Goal: Task Accomplishment & Management: Manage account settings

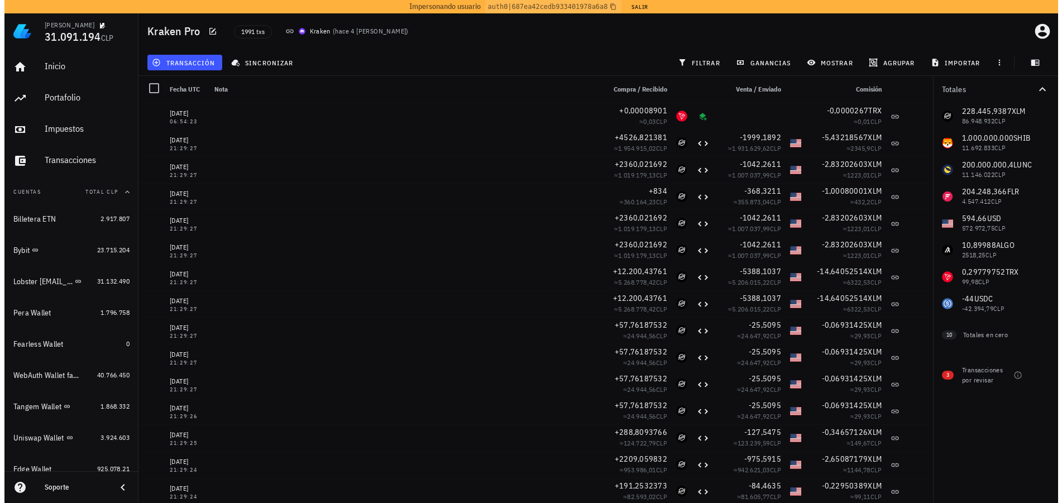
scroll to position [335, 0]
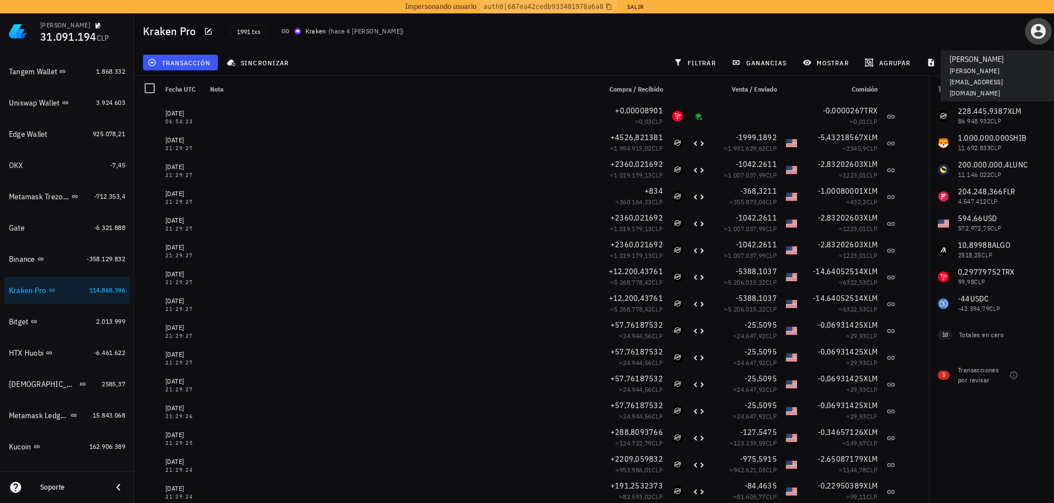
click at [1035, 34] on icon "button" at bounding box center [1038, 31] width 18 height 18
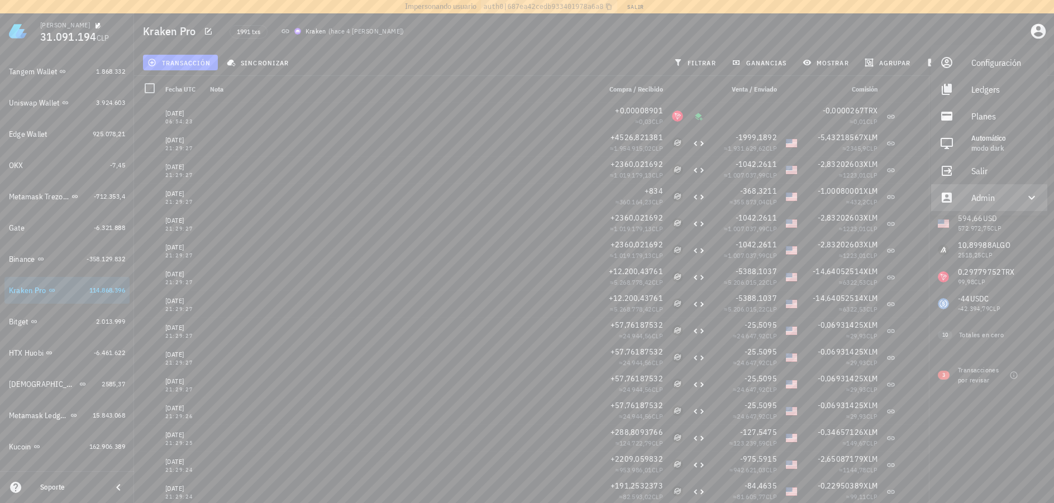
click at [1008, 201] on div "Admin" at bounding box center [991, 198] width 40 height 22
click at [975, 231] on div "Impersonar" at bounding box center [1004, 224] width 67 height 22
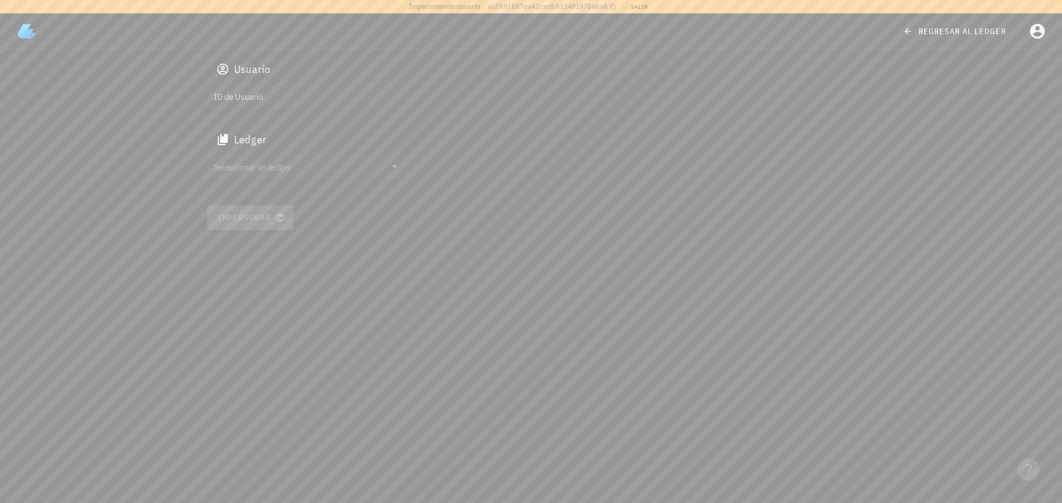
click at [268, 93] on input "ID de Usuario" at bounding box center [306, 96] width 185 height 18
paste input "google-oauth2|101154623843729301403"
type input "google-oauth2|101154623843729301403"
click at [301, 165] on input "Seleccionar un ledger" at bounding box center [300, 167] width 172 height 18
click at [305, 171] on div "franco" at bounding box center [316, 167] width 165 height 11
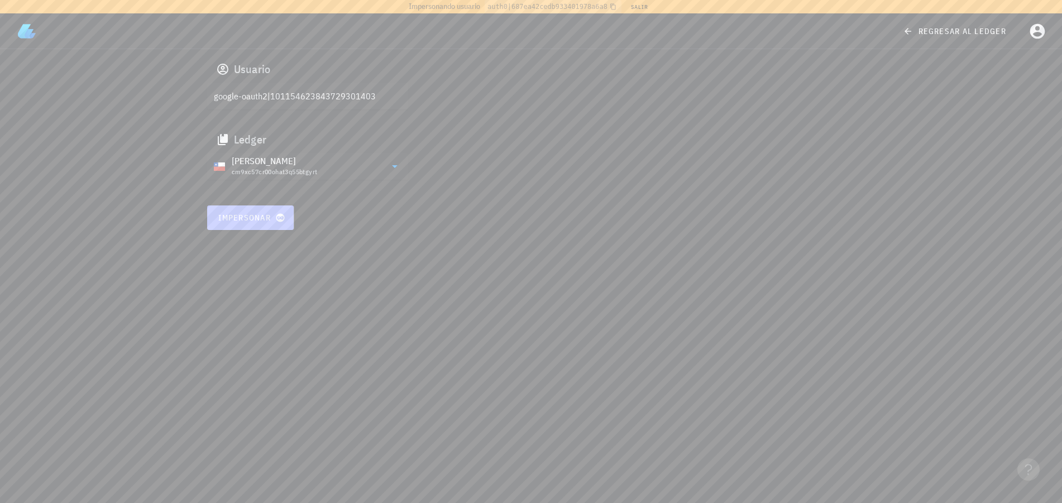
click at [263, 215] on span "Impersonar" at bounding box center [250, 218] width 65 height 10
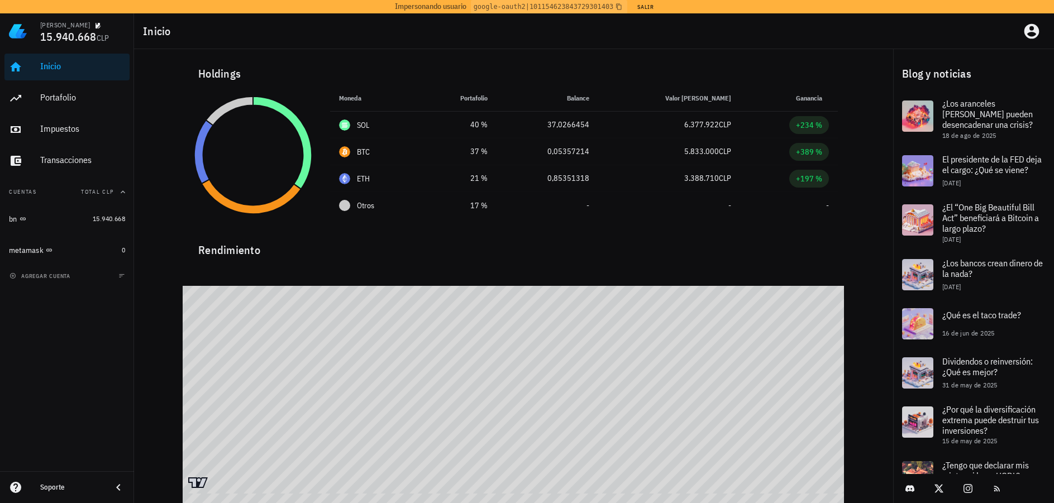
click at [40, 347] on div "Inicio [GEOGRAPHIC_DATA] Impuestos [GEOGRAPHIC_DATA] Cuentas Total CLP bn 15.94…" at bounding box center [67, 260] width 134 height 422
click at [58, 219] on div "bn" at bounding box center [48, 219] width 79 height 11
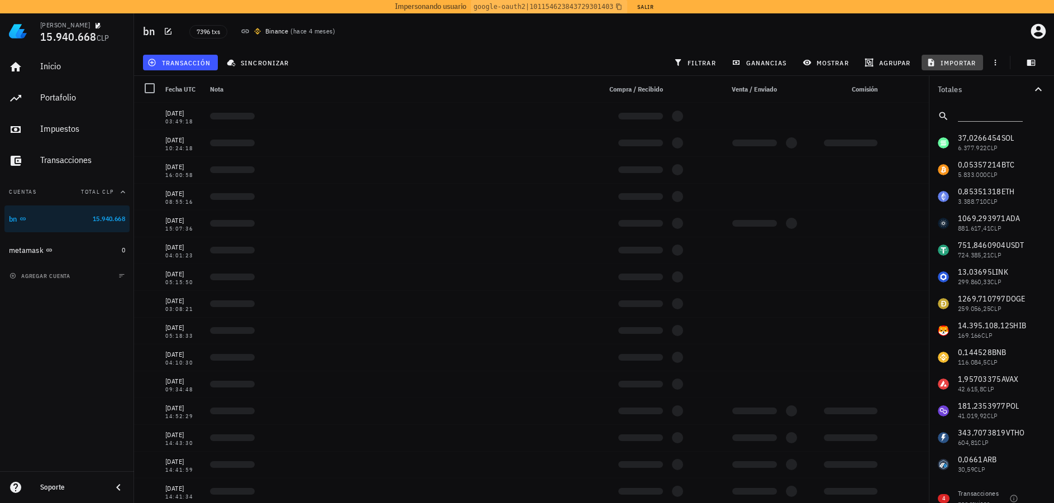
click at [955, 63] on span "importar" at bounding box center [952, 62] width 47 height 9
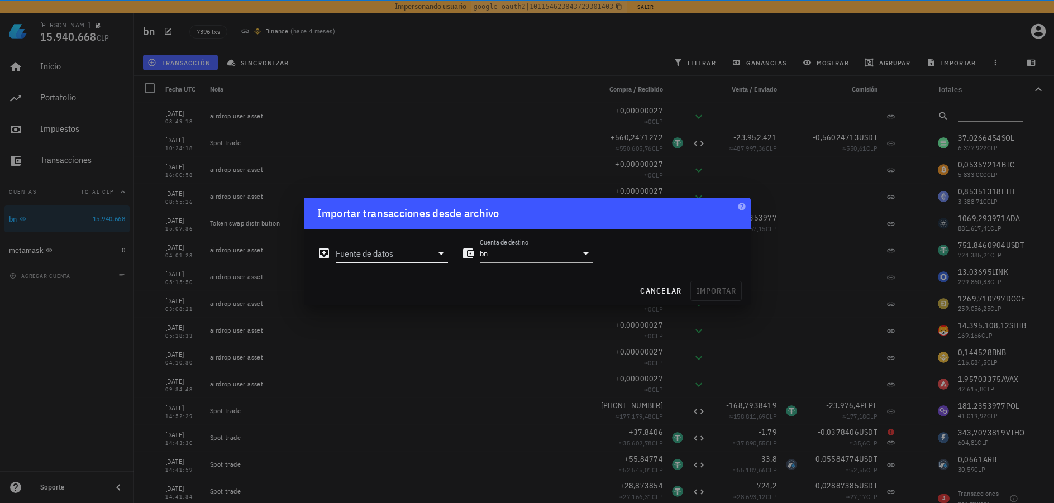
click at [413, 255] on input "Fuente de datos" at bounding box center [384, 254] width 97 height 18
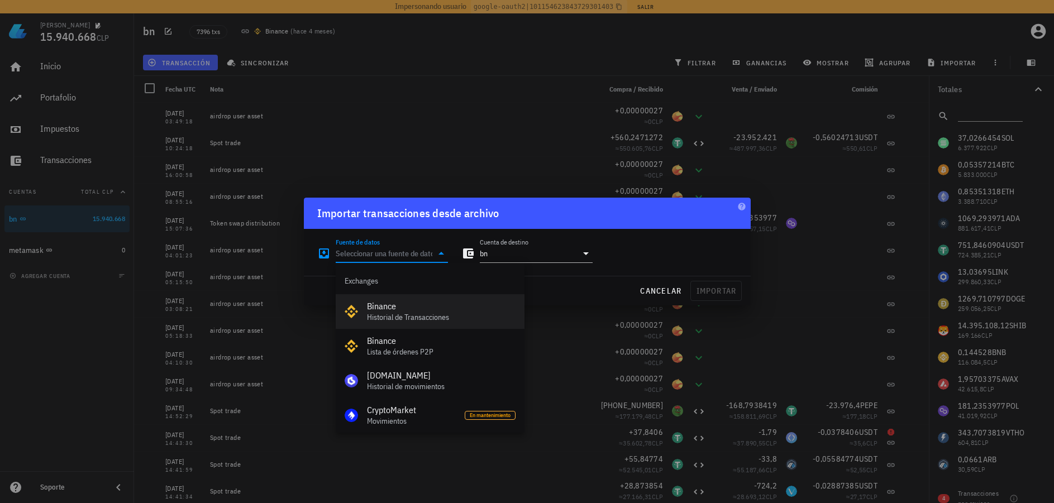
click at [415, 310] on div "Binance" at bounding box center [441, 306] width 149 height 11
type input "Binance"
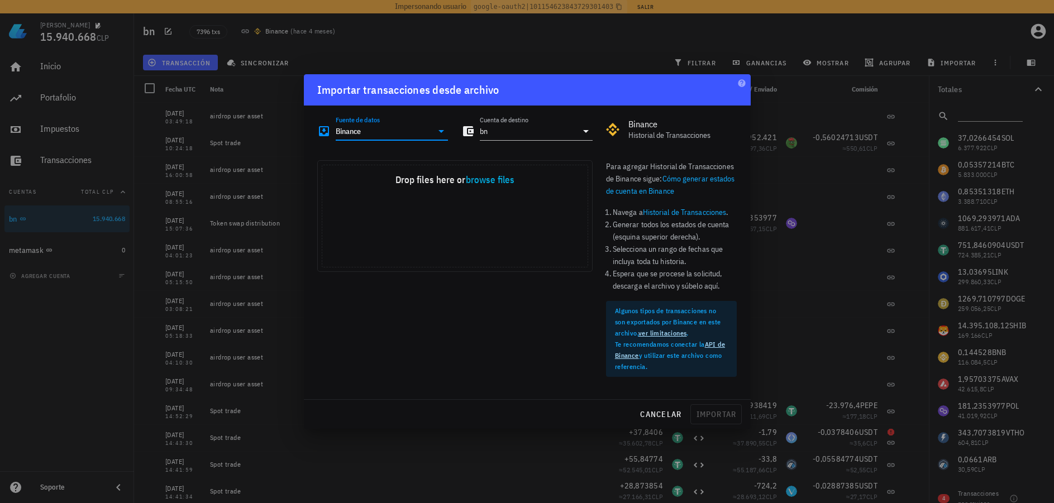
click at [679, 214] on link "Historial de Transacciones" at bounding box center [685, 212] width 84 height 10
click at [652, 403] on div "cancelar importar" at bounding box center [527, 414] width 447 height 29
click at [651, 408] on button "cancelar" at bounding box center [660, 414] width 51 height 20
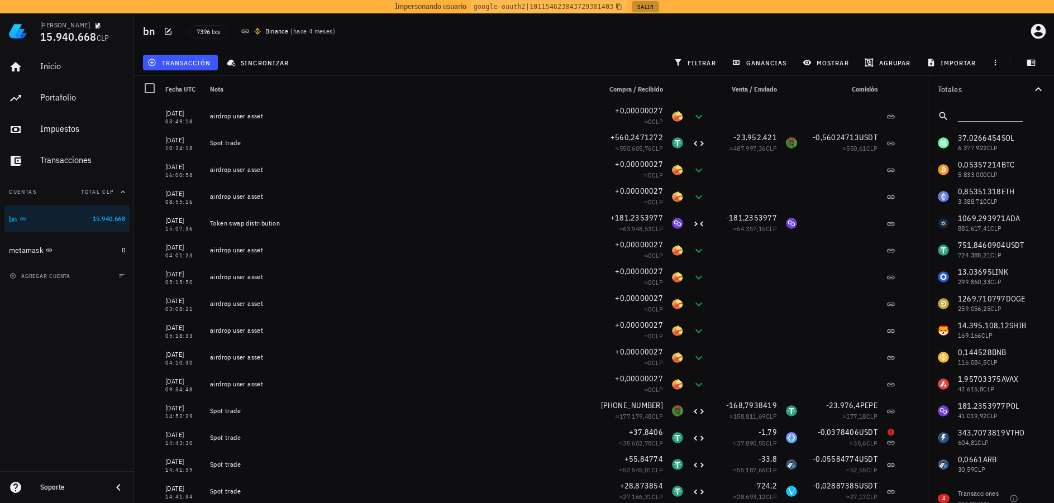
click at [643, 8] on button "Salir" at bounding box center [645, 6] width 27 height 11
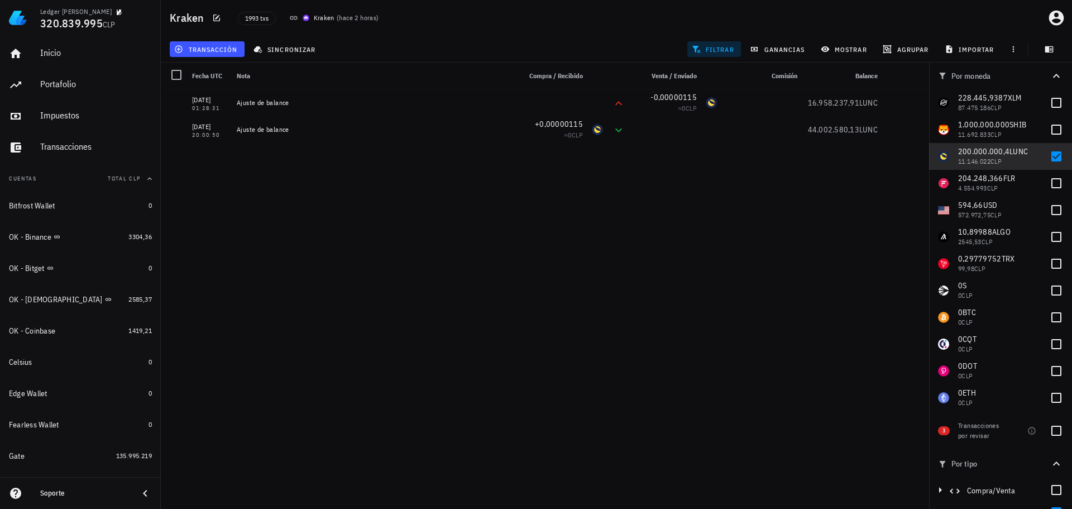
scroll to position [59, 0]
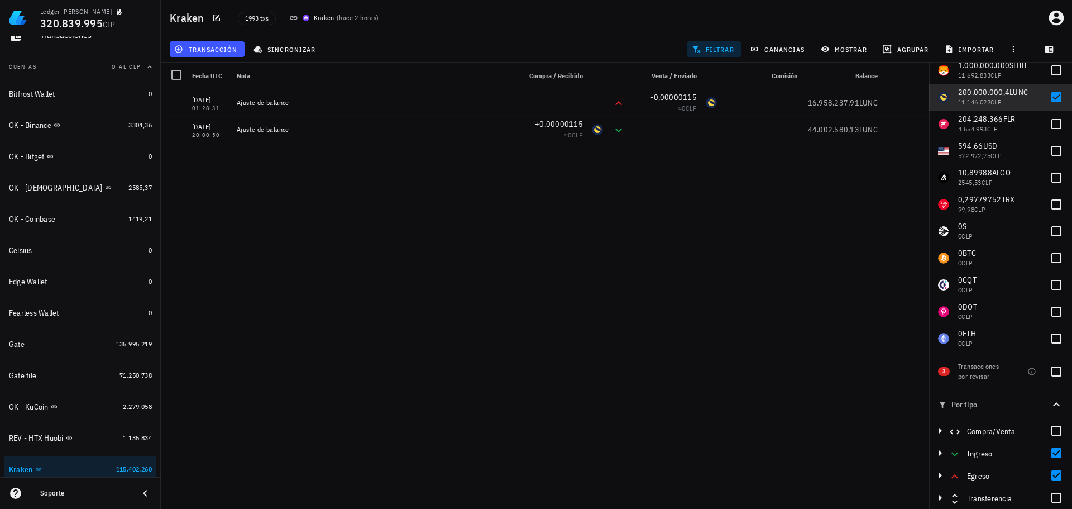
drag, startPoint x: 592, startPoint y: 211, endPoint x: 891, endPoint y: 100, distance: 319.4
click at [592, 211] on div "28/07/2025 21:49:30 +679.764,9587 ≈ 41.639,04 CLP -41,4997 ≈ 39.653,62 CLP -0,0…" at bounding box center [545, 294] width 769 height 411
click at [958, 47] on span "importar" at bounding box center [970, 49] width 47 height 9
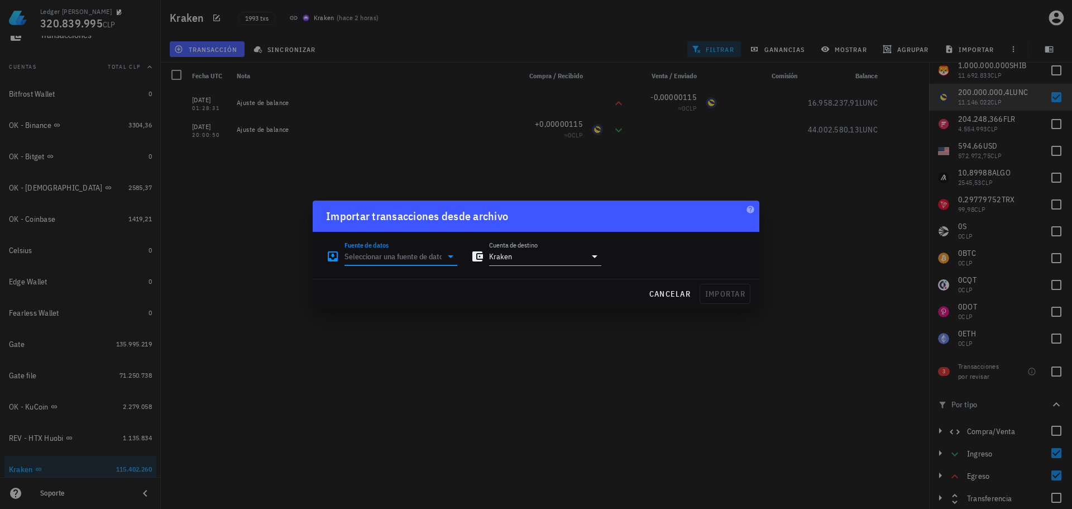
click at [408, 259] on input "Fuente de datos" at bounding box center [393, 256] width 97 height 18
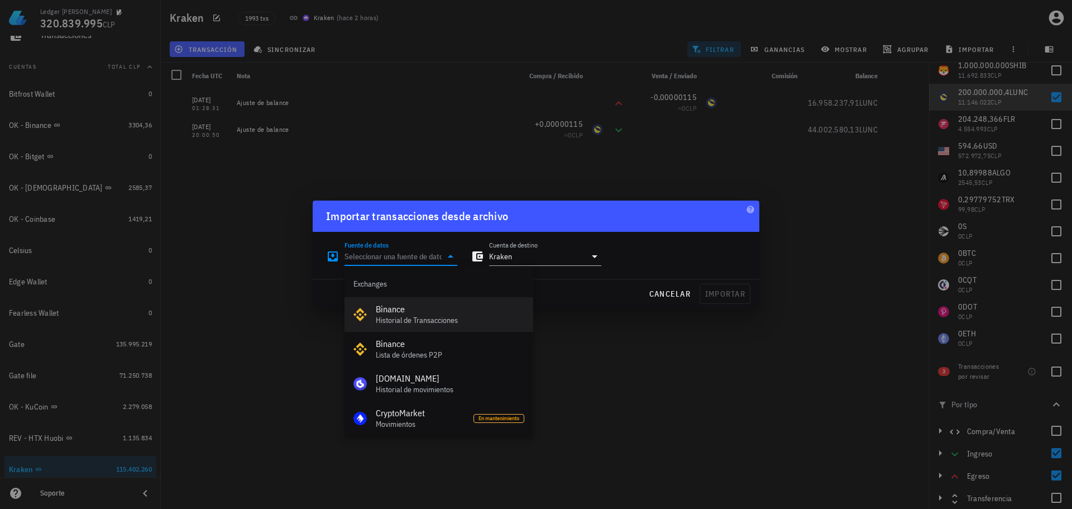
click at [427, 316] on div "Historial de Transacciones" at bounding box center [450, 320] width 149 height 9
type input "Binance"
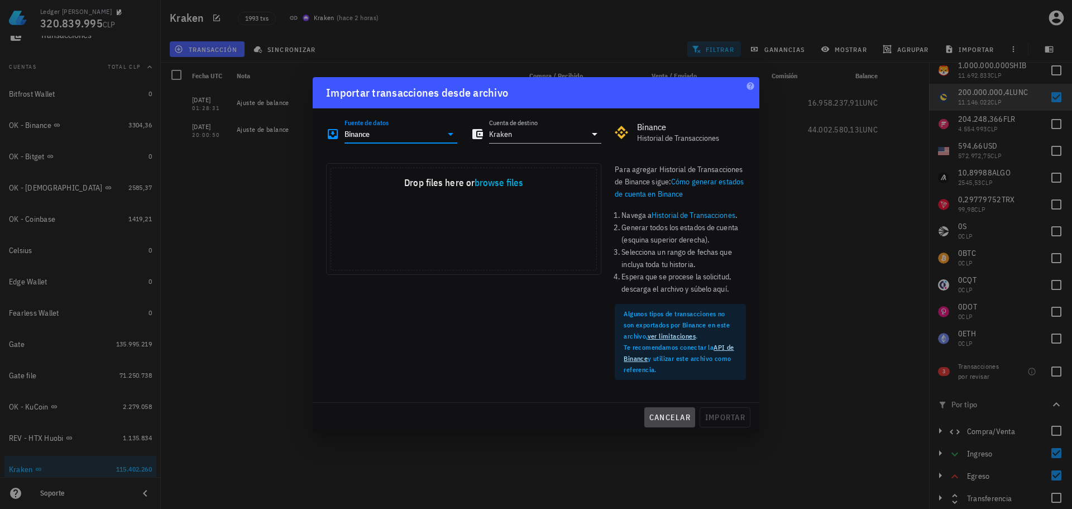
click at [669, 413] on span "cancelar" at bounding box center [670, 417] width 42 height 10
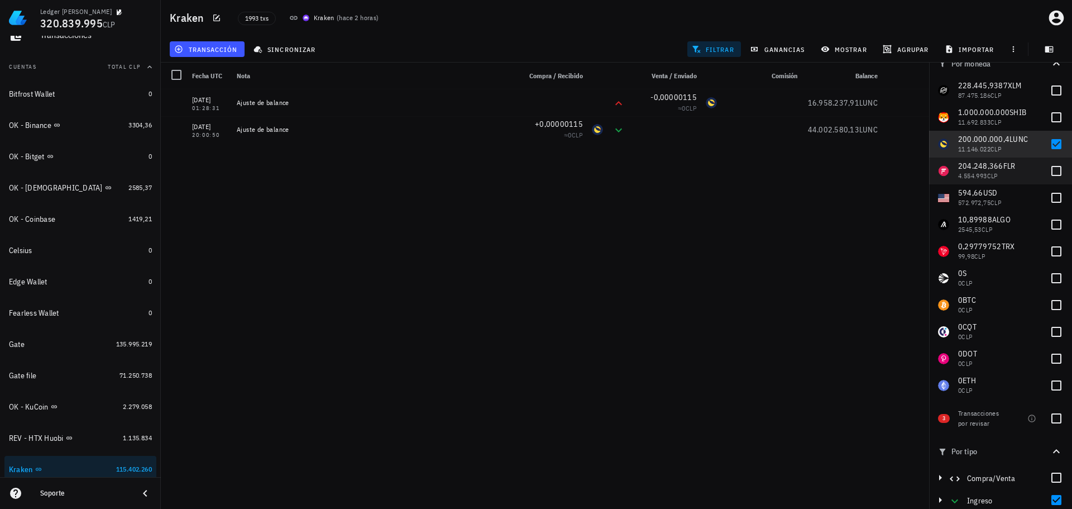
scroll to position [0, 0]
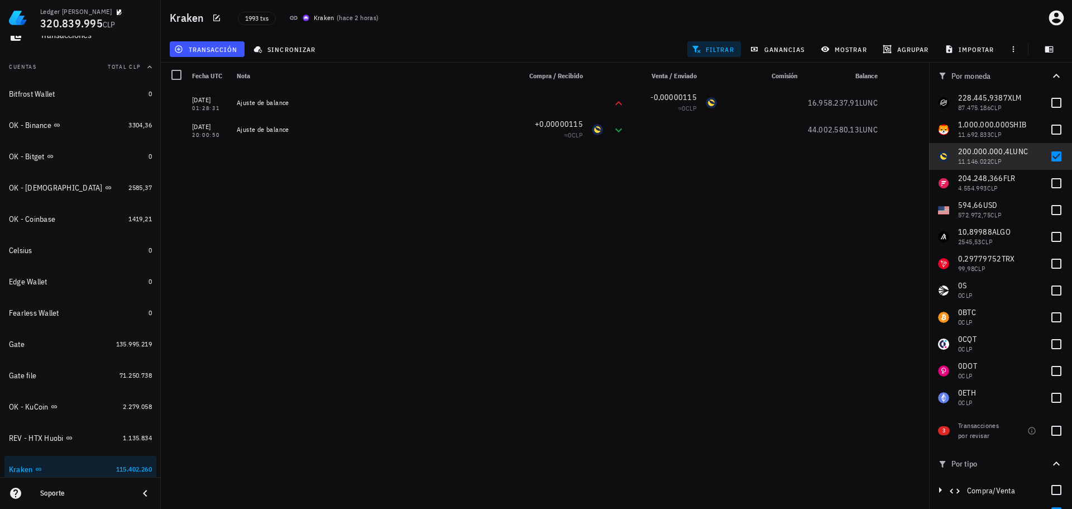
click at [262, 238] on div "28/07/2025 21:49:30 +679.764,9587 ≈ 41.639,04 CLP -41,4997 ≈ 39.653,62 CLP -0,0…" at bounding box center [545, 294] width 769 height 411
click at [411, 259] on div "28/07/2025 21:49:30 +679.764,9587 ≈ 41.639,04 CLP -41,4997 ≈ 39.653,62 CLP -0,0…" at bounding box center [545, 294] width 769 height 411
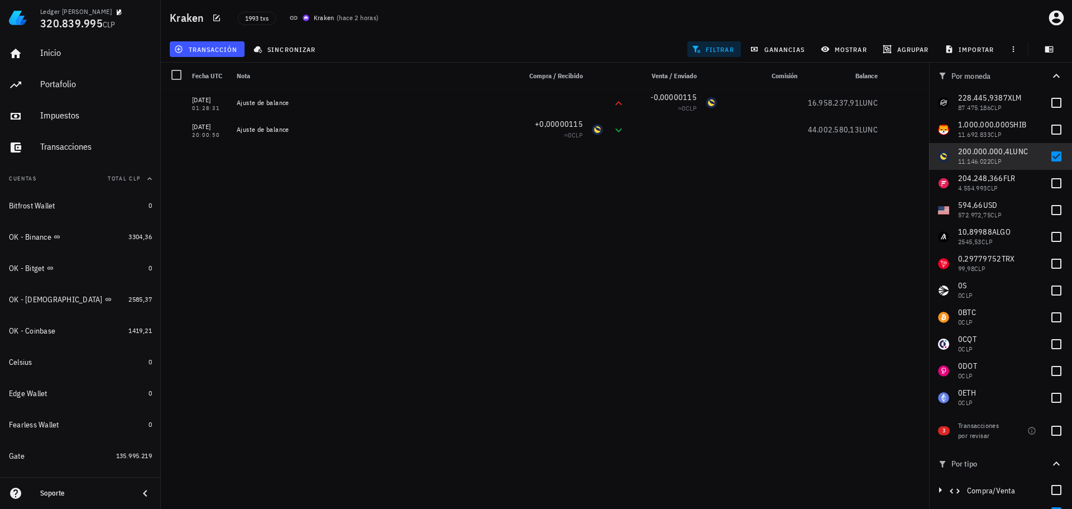
click at [278, 359] on div "28/07/2025 21:49:30 +679.764,9587 ≈ 41.639,04 CLP -41,4997 ≈ 39.653,62 CLP -0,0…" at bounding box center [545, 294] width 769 height 411
click at [275, 357] on div "28/07/2025 21:49:30 +679.764,9587 ≈ 41.639,04 CLP -41,4997 ≈ 39.653,62 CLP -0,0…" at bounding box center [545, 294] width 769 height 411
click at [1048, 431] on div at bounding box center [1056, 430] width 19 height 19
checkbox input "true"
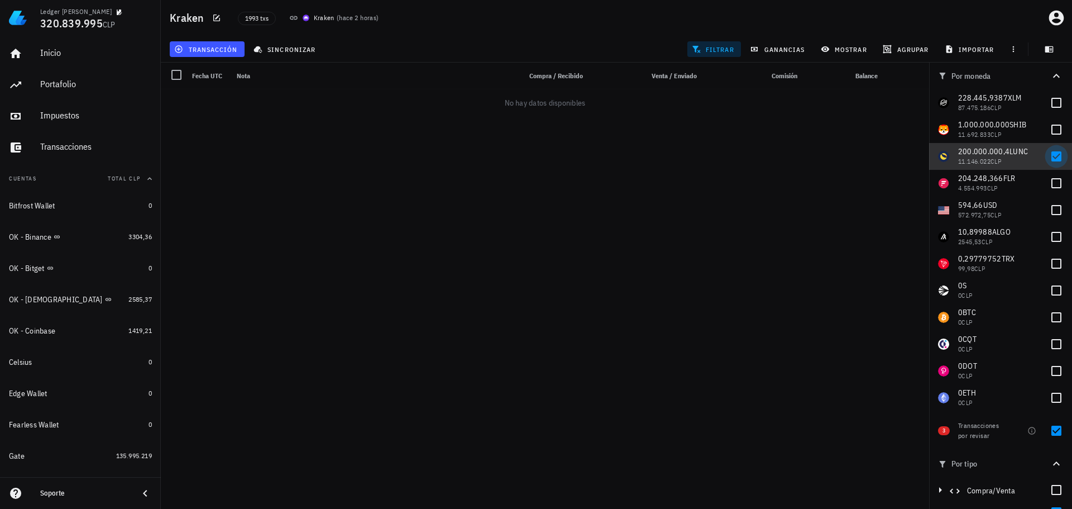
click at [1047, 155] on div at bounding box center [1056, 156] width 19 height 19
checkbox input "false"
click at [450, 28] on div "1993 txs Kraken ( hace 2 horas )" at bounding box center [474, 18] width 487 height 28
click at [1047, 432] on div at bounding box center [1056, 430] width 19 height 19
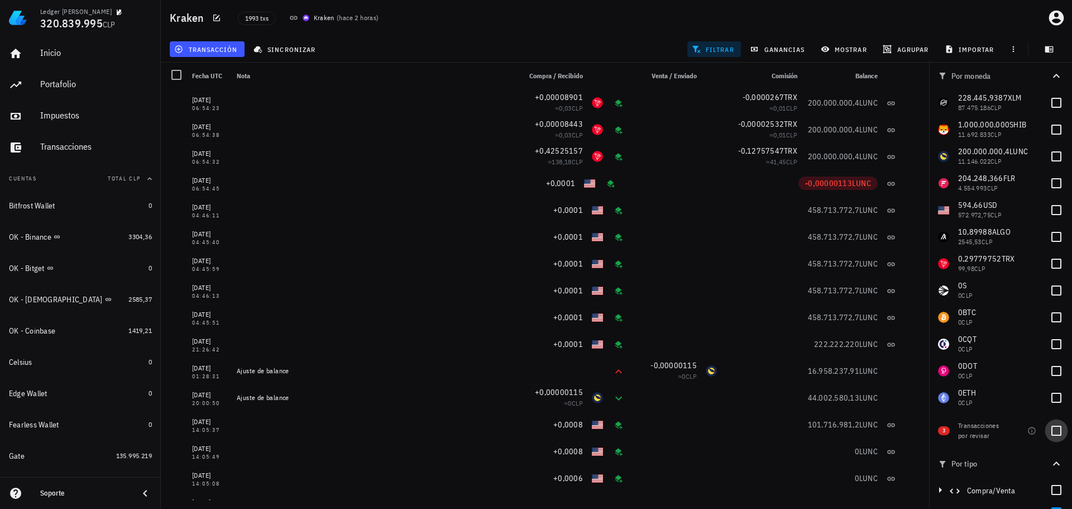
click at [1057, 426] on div at bounding box center [1056, 430] width 19 height 19
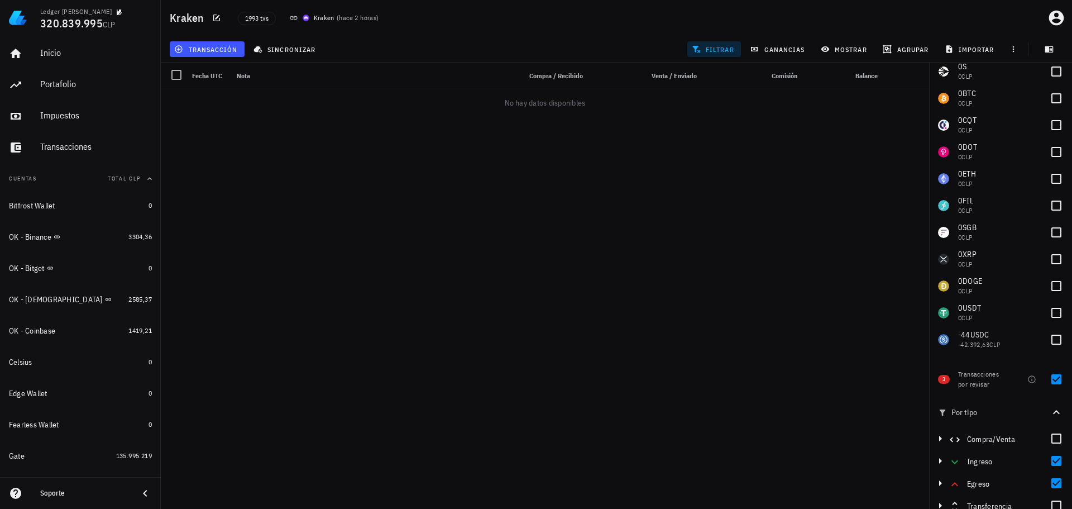
scroll to position [59, 0]
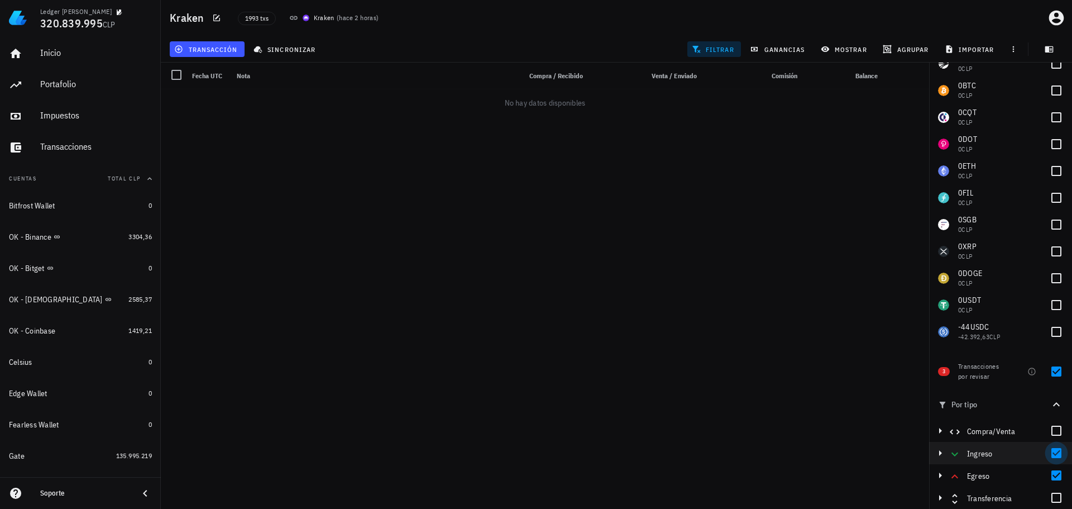
click at [1049, 459] on div at bounding box center [1056, 452] width 19 height 19
click at [1055, 478] on div at bounding box center [1056, 475] width 19 height 19
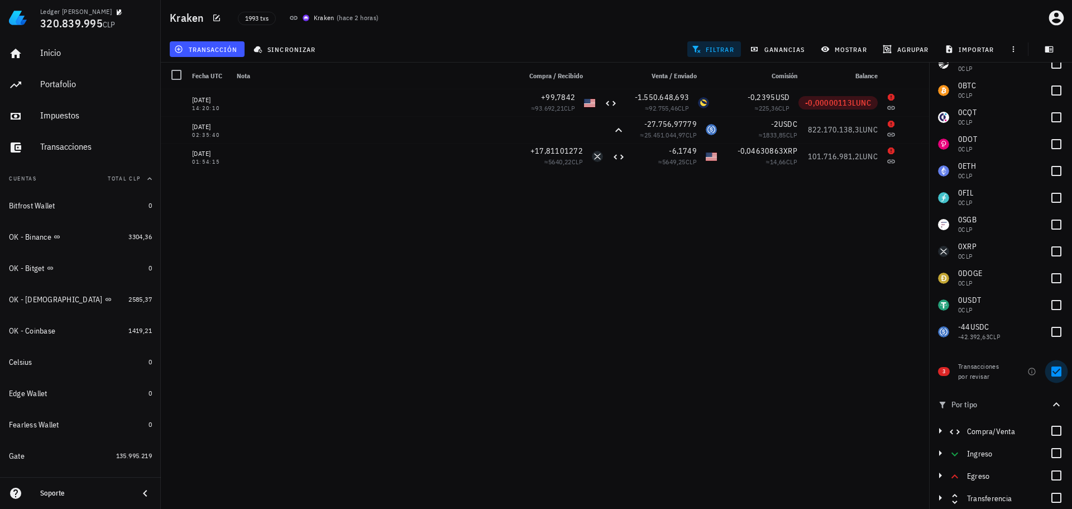
click at [1051, 373] on div at bounding box center [1056, 371] width 19 height 19
checkbox input "false"
click at [1048, 473] on div at bounding box center [1056, 475] width 19 height 19
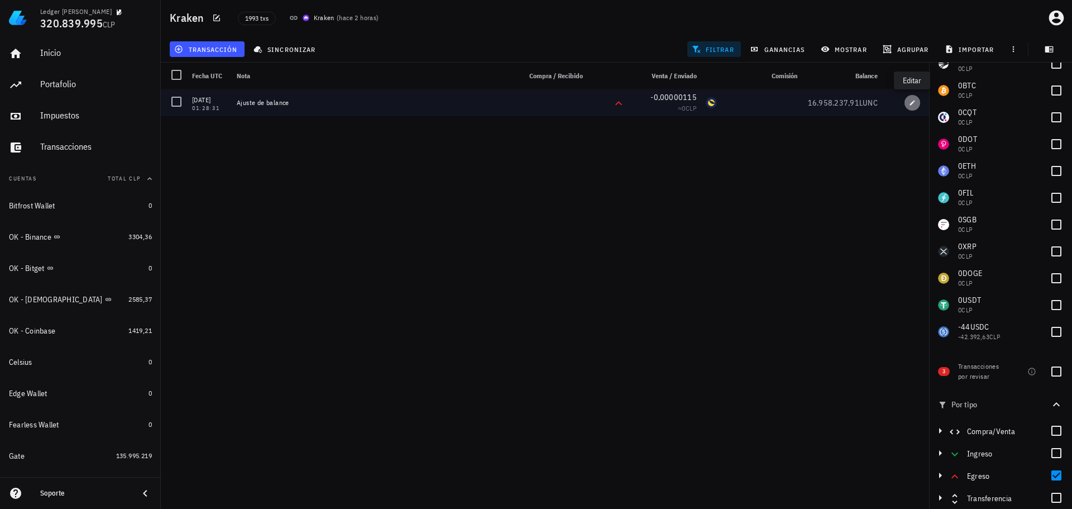
click at [914, 106] on icon "button" at bounding box center [912, 102] width 7 height 7
type input "0,00000115"
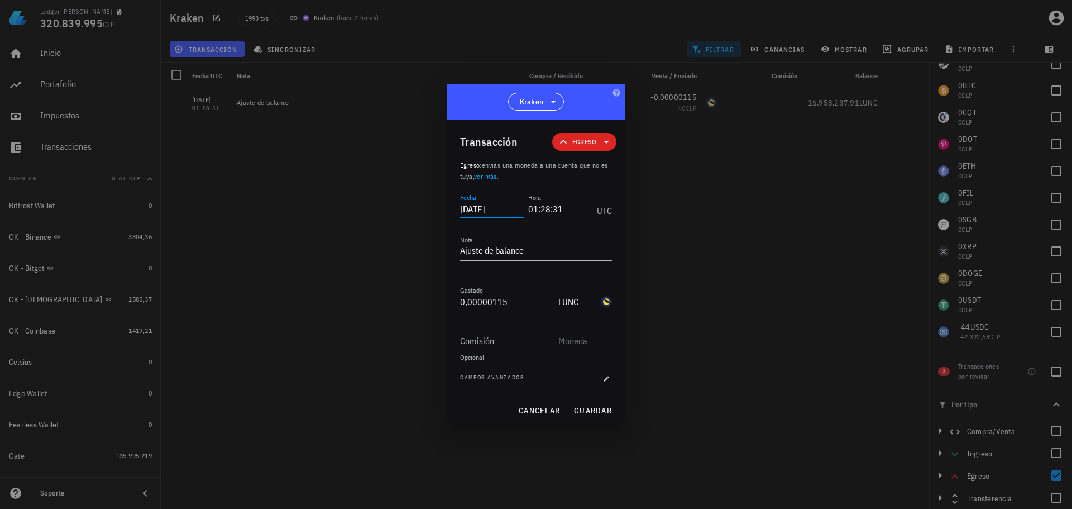
click at [478, 208] on input "2022-10-22" at bounding box center [492, 209] width 64 height 18
click at [603, 411] on span "guardar" at bounding box center [593, 411] width 39 height 10
type input "2022-10-22"
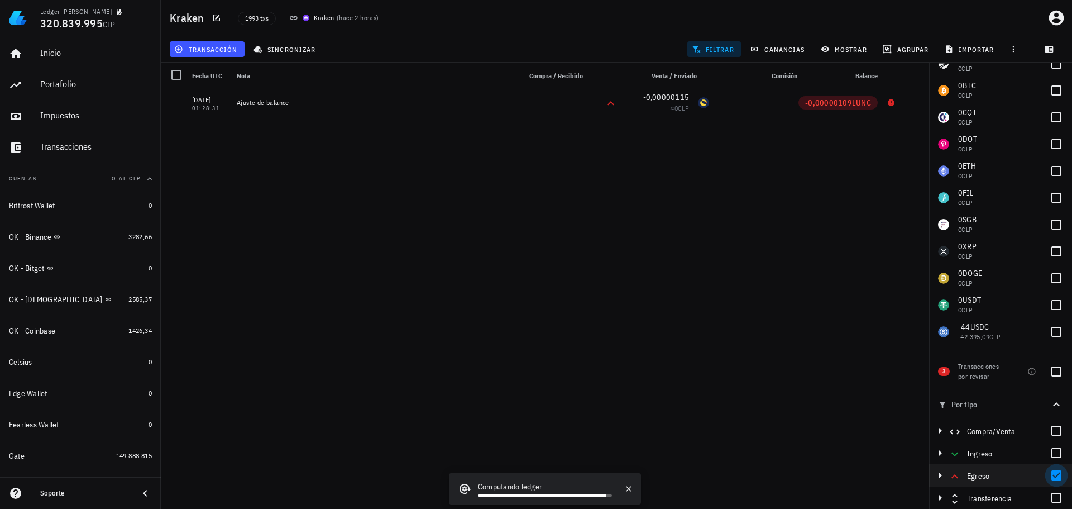
click at [1050, 475] on div at bounding box center [1056, 475] width 19 height 19
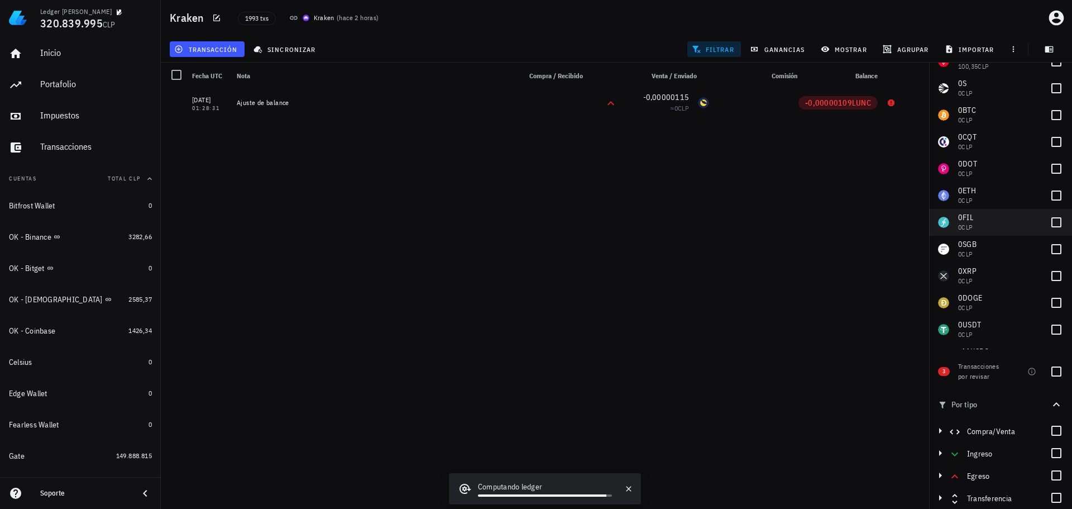
scroll to position [0, 0]
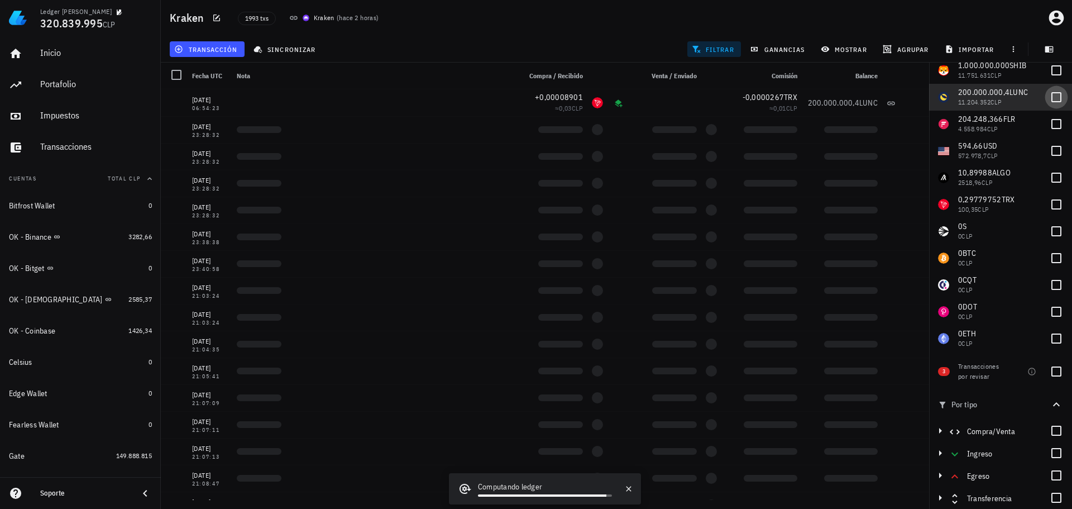
click at [1047, 99] on div at bounding box center [1056, 97] width 19 height 19
checkbox input "true"
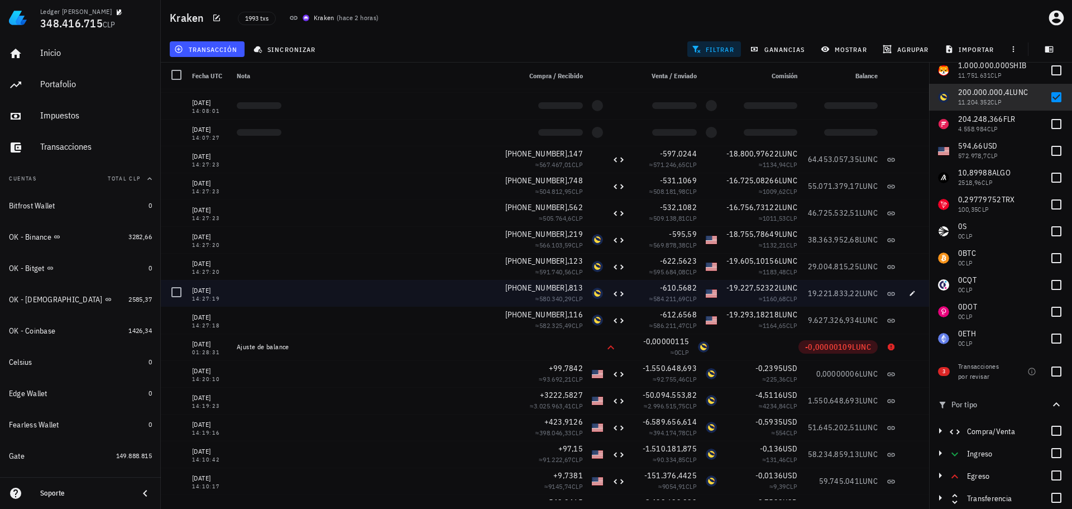
scroll to position [1229, 0]
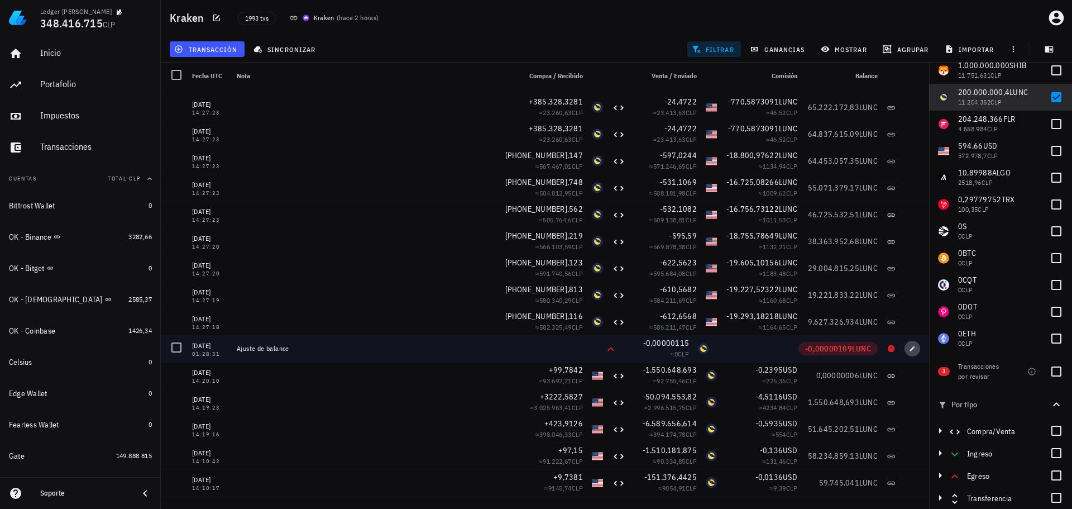
click at [909, 349] on icon "button" at bounding box center [912, 348] width 7 height 7
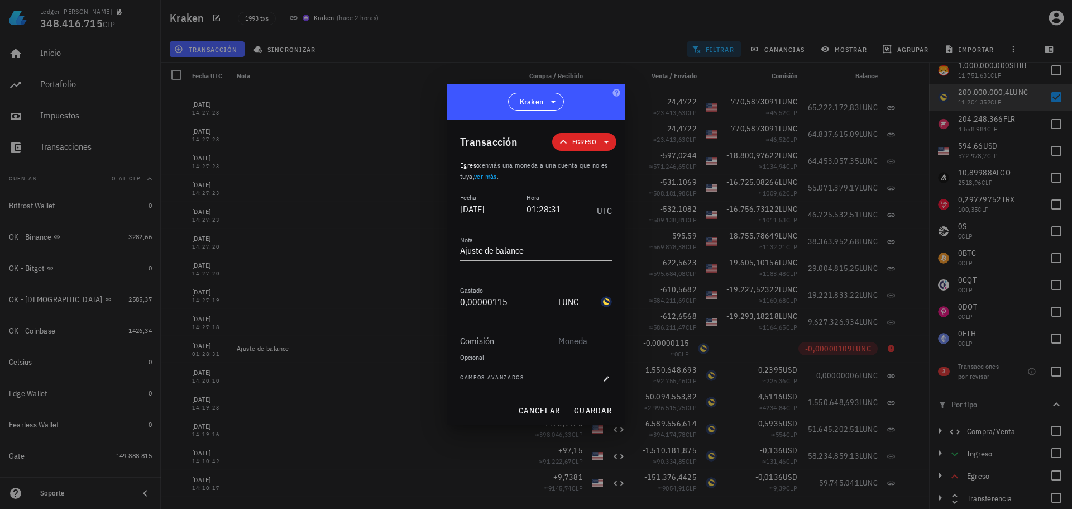
click at [488, 213] on input "2025-06-01" at bounding box center [491, 209] width 62 height 18
type input "2025-07-31"
type input "00:00:00"
click at [589, 407] on span "guardar" at bounding box center [593, 411] width 39 height 10
type input "2025-06-01"
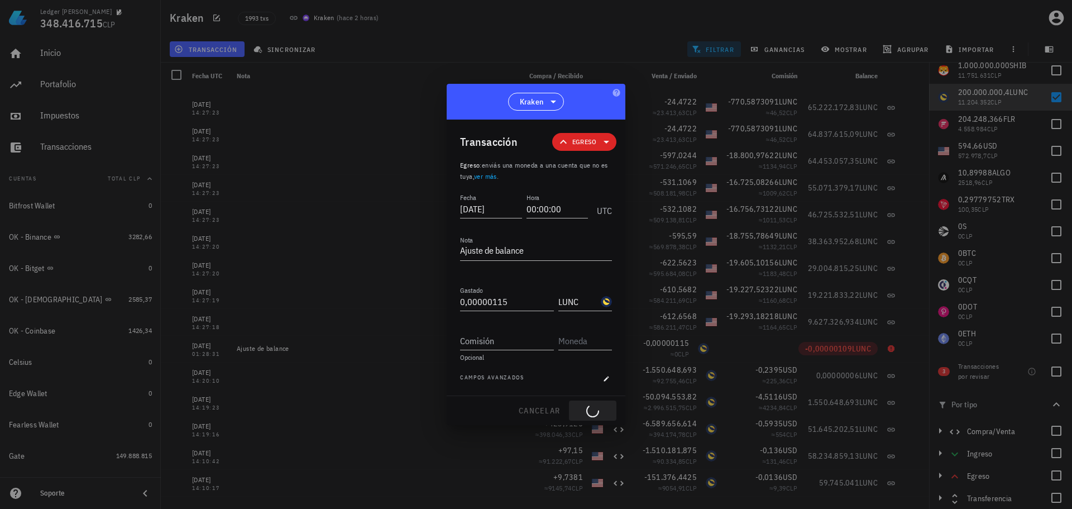
type input "01:28:31"
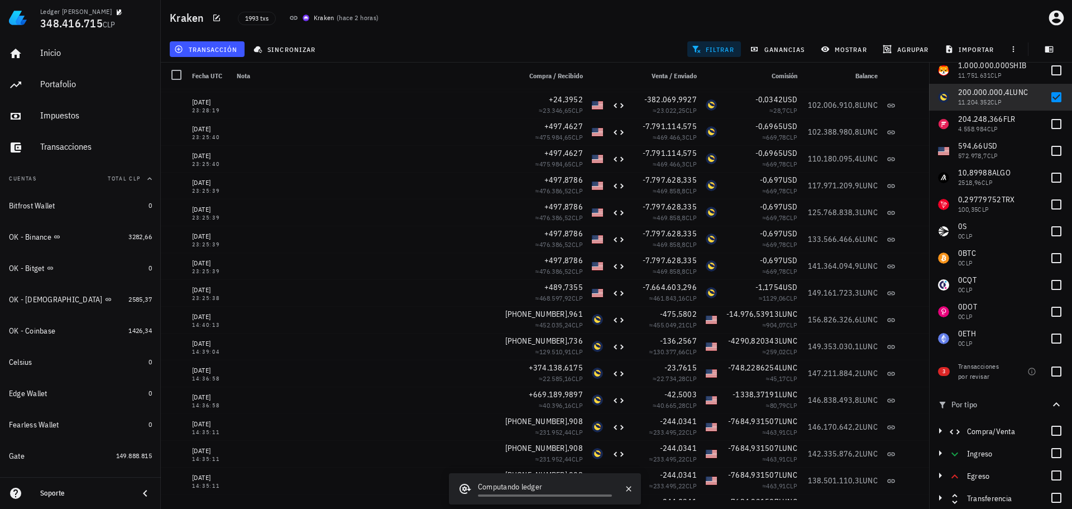
scroll to position [0, 0]
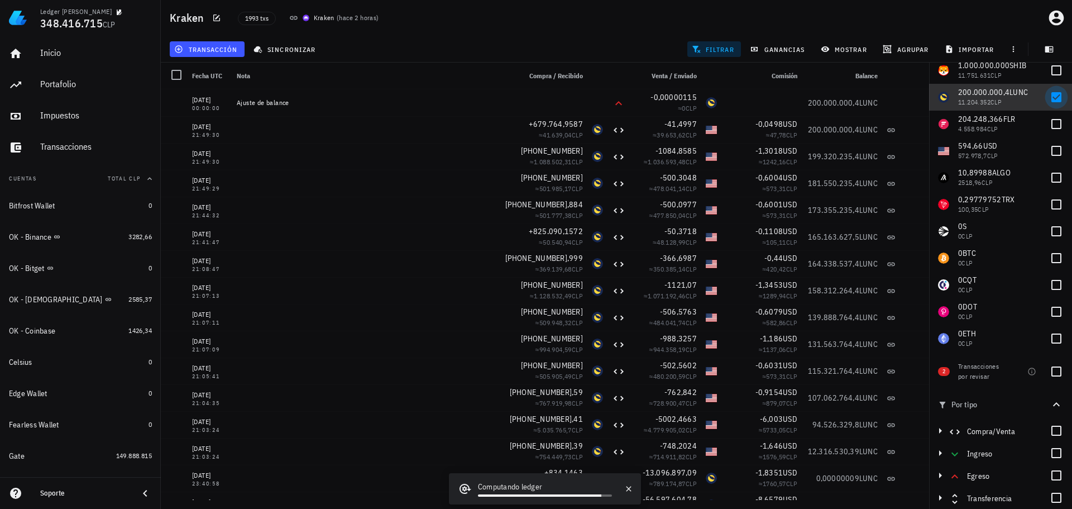
click at [1047, 97] on div at bounding box center [1056, 97] width 19 height 19
checkbox input "false"
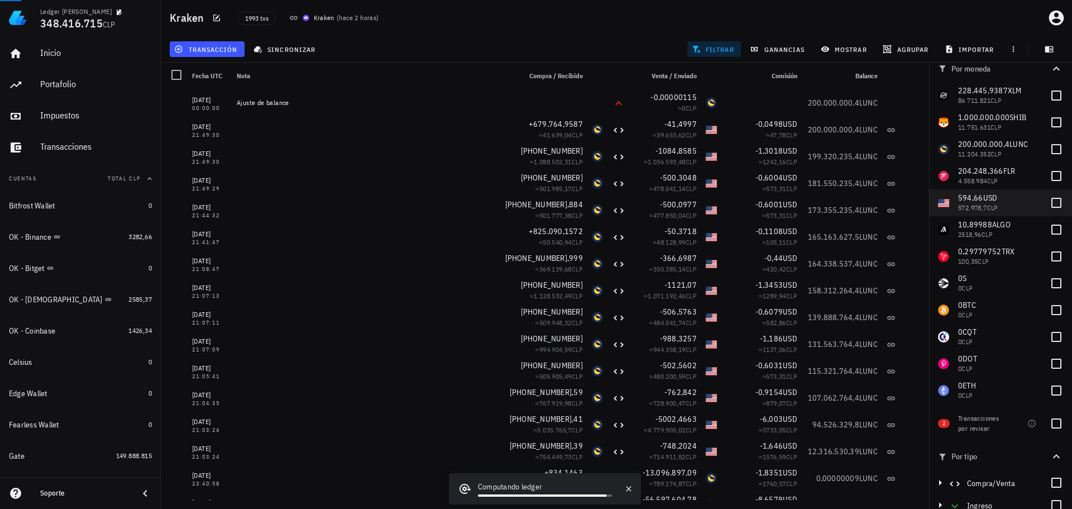
scroll to position [3, 0]
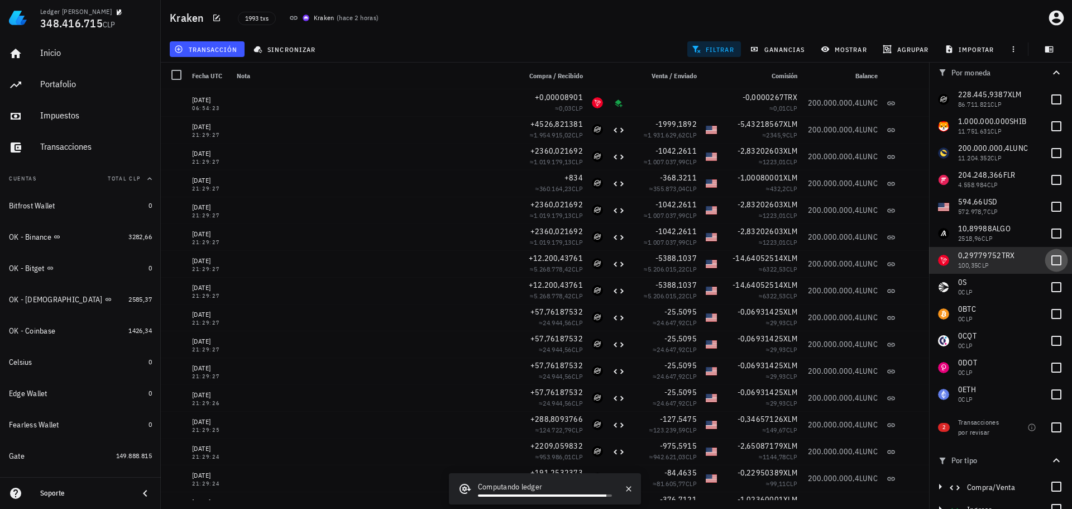
click at [1047, 259] on div at bounding box center [1056, 260] width 19 height 19
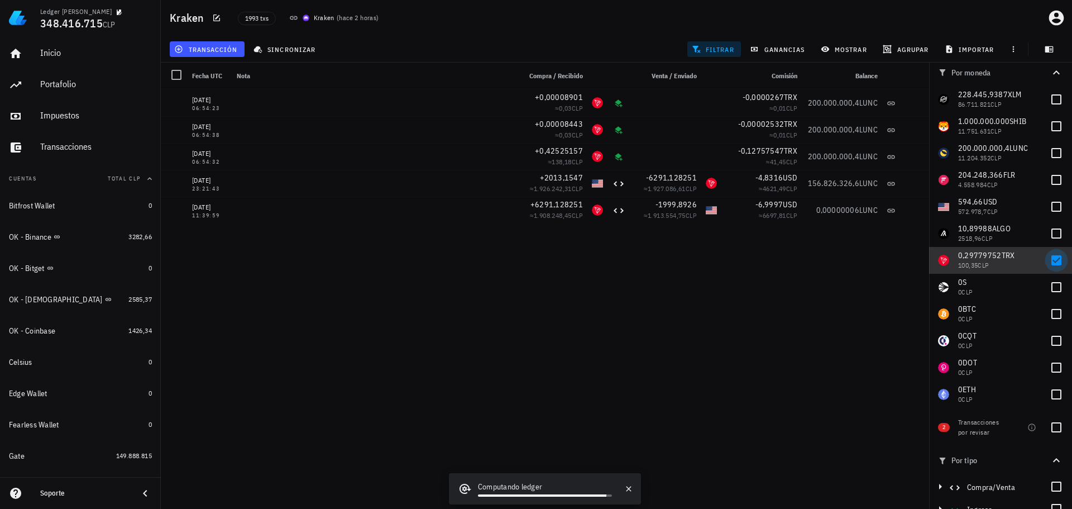
click at [1034, 259] on div "0,29779752 TRX 100,35 CLP" at bounding box center [1000, 260] width 143 height 27
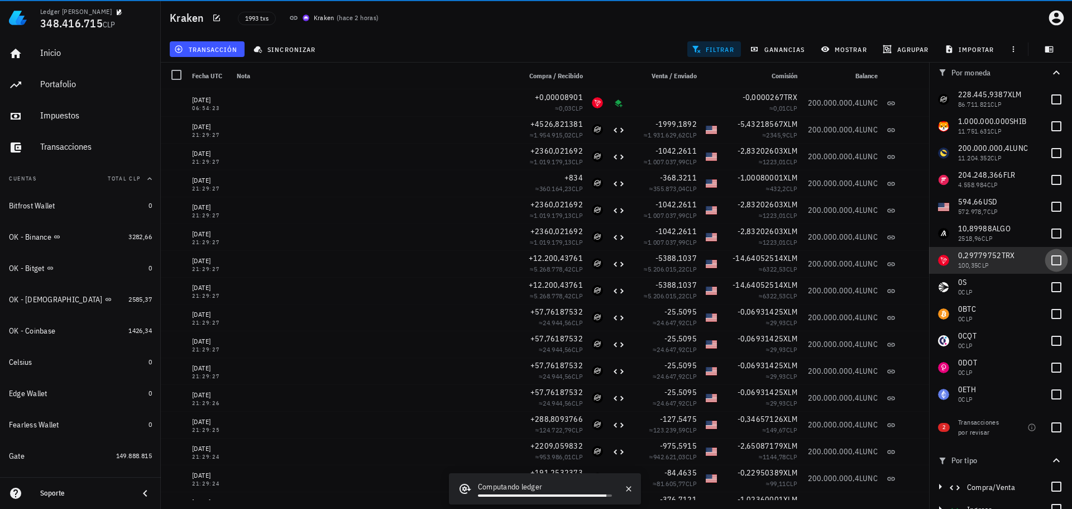
click at [1047, 256] on div at bounding box center [1056, 260] width 19 height 19
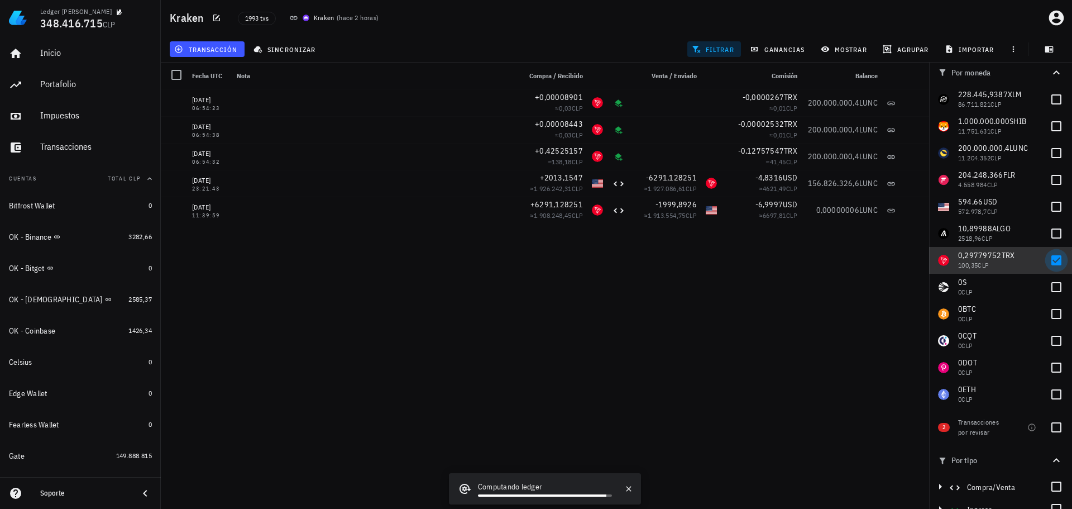
click at [1047, 257] on div at bounding box center [1056, 260] width 19 height 19
checkbox input "false"
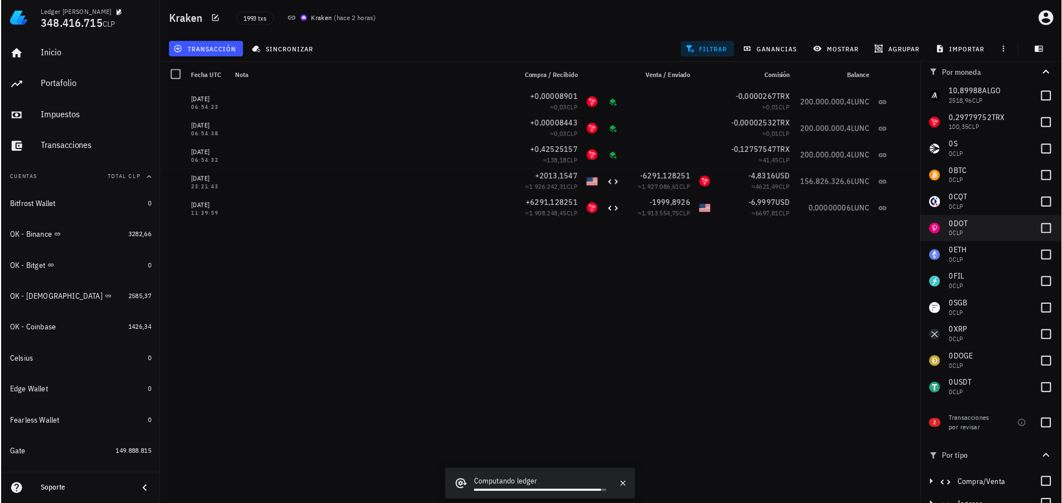
scroll to position [168, 0]
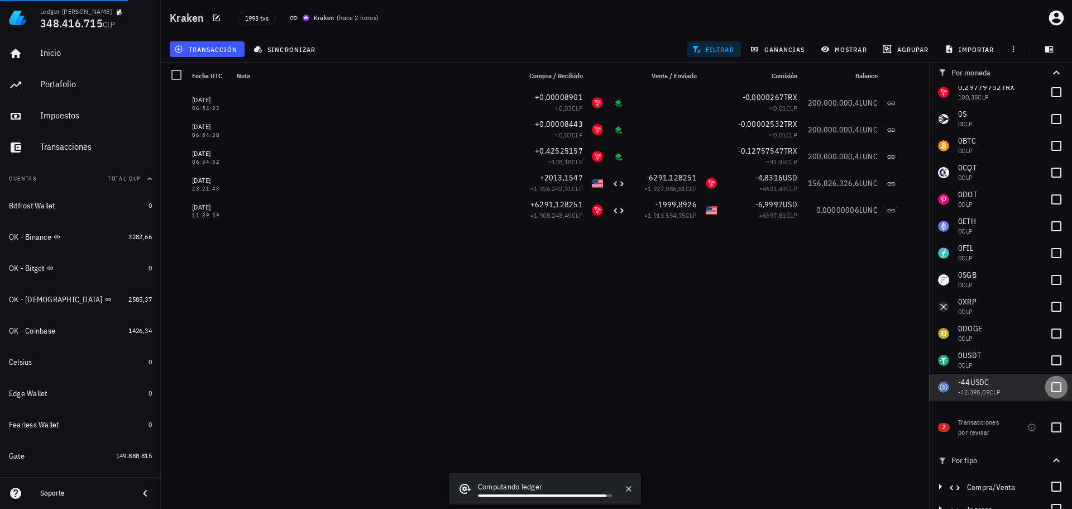
click at [1047, 387] on div at bounding box center [1056, 387] width 19 height 19
checkbox input "true"
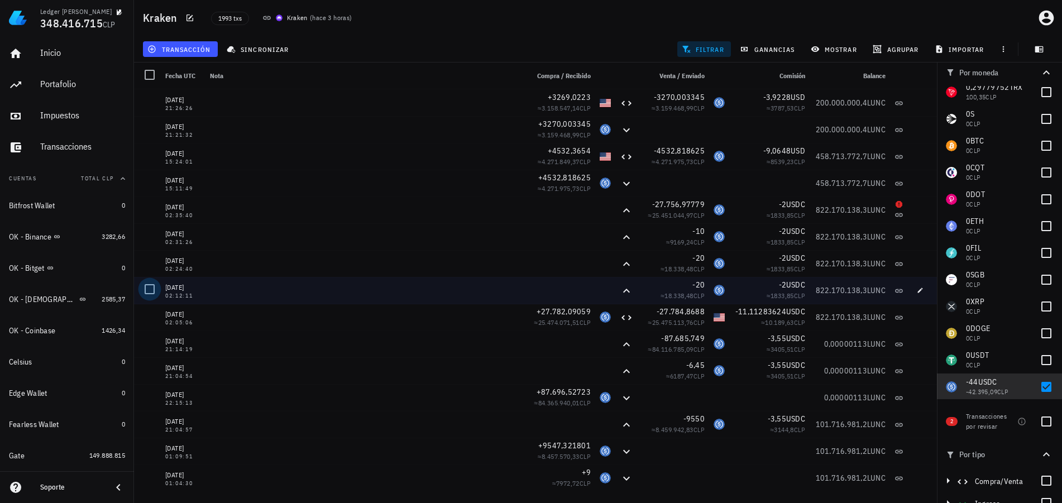
click at [152, 290] on div at bounding box center [149, 289] width 19 height 19
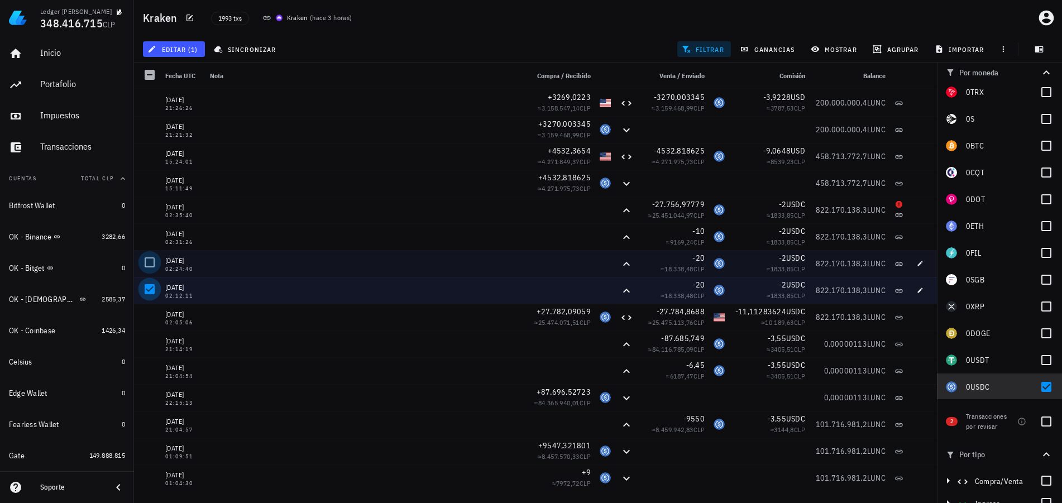
click at [152, 263] on div at bounding box center [149, 262] width 19 height 19
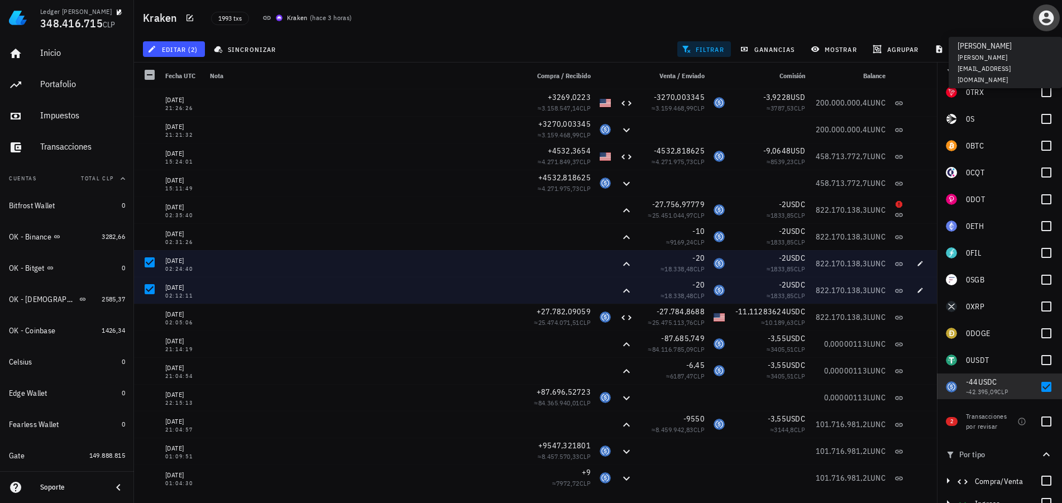
click at [1045, 16] on icon "button" at bounding box center [1046, 18] width 15 height 15
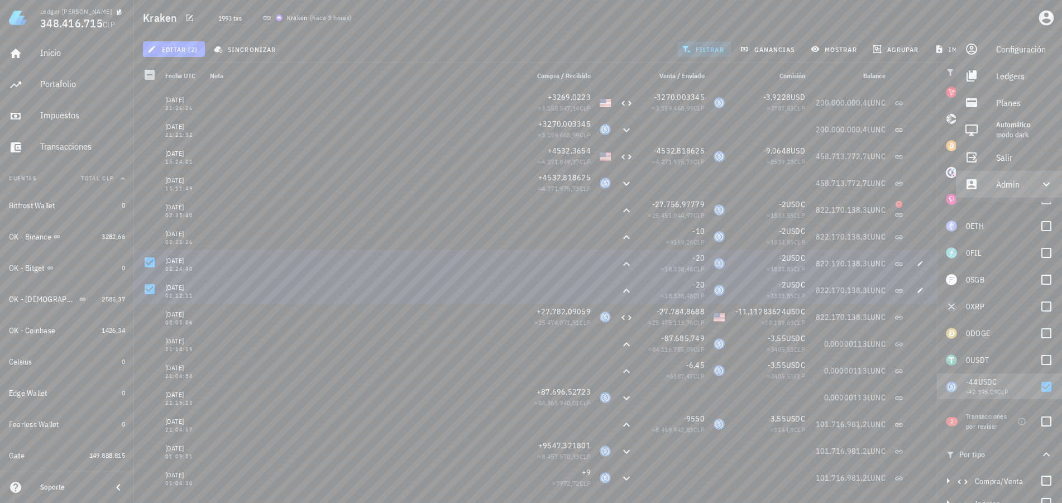
click at [984, 180] on div "Admin" at bounding box center [1009, 184] width 106 height 27
click at [987, 214] on link "Impersonar" at bounding box center [1009, 211] width 106 height 27
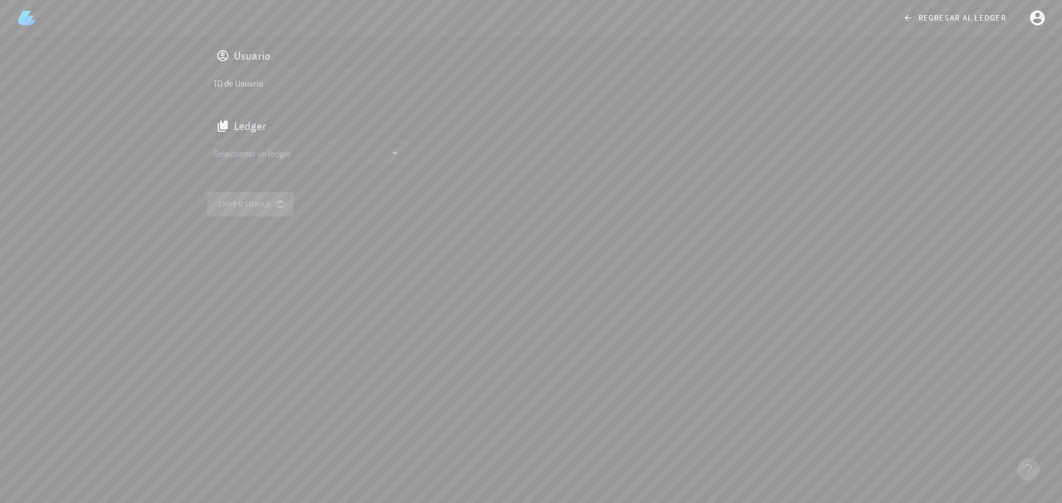
click at [317, 82] on input "ID de Usuario" at bounding box center [306, 83] width 185 height 18
paste input "google-oauth2|108816766082767271061"
type input "google-oauth2|108816766082767271061"
click at [317, 161] on input "Seleccionar un ledger" at bounding box center [300, 153] width 172 height 18
click at [276, 160] on div "cmcvbeip5004wbepxp6in7v9f" at bounding box center [316, 164] width 165 height 8
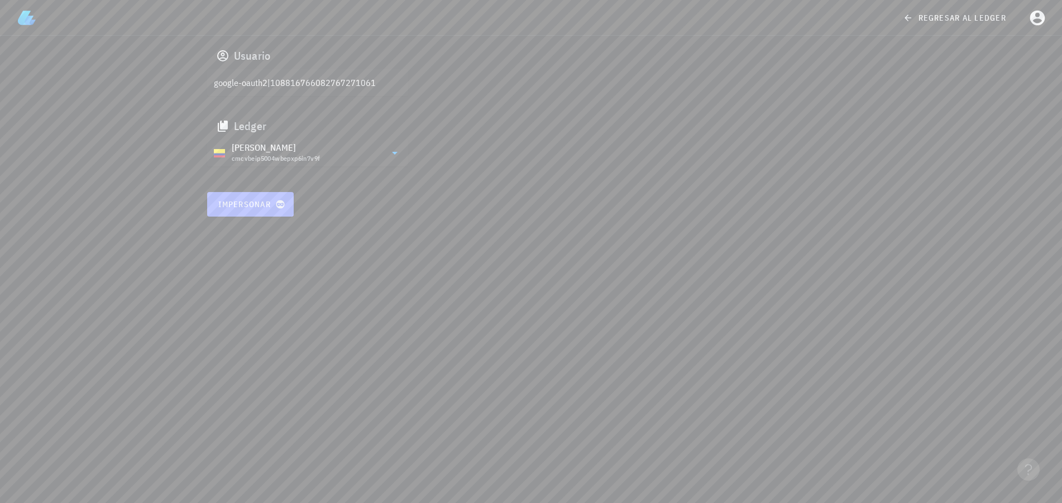
click at [257, 206] on span "Impersonar" at bounding box center [250, 204] width 65 height 10
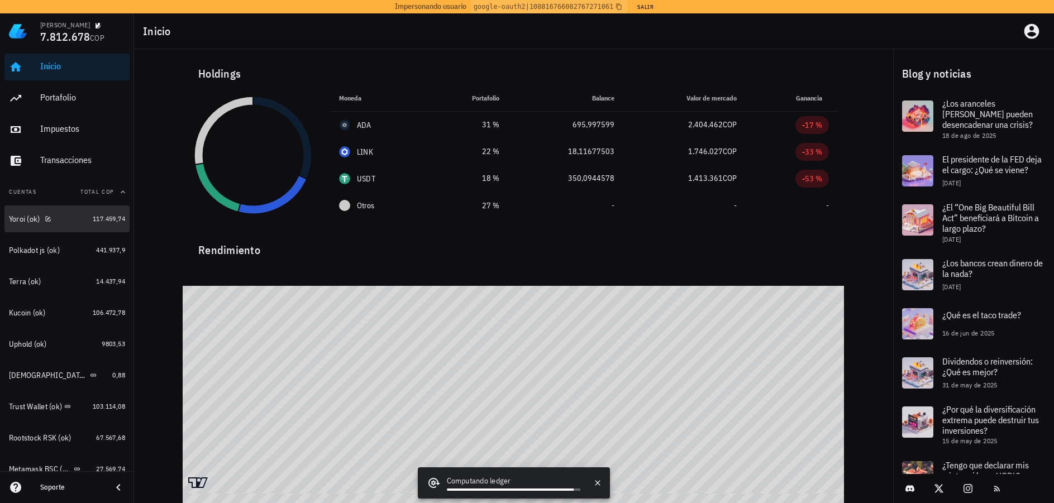
click at [56, 214] on div "Yoroi (ok)" at bounding box center [48, 219] width 79 height 11
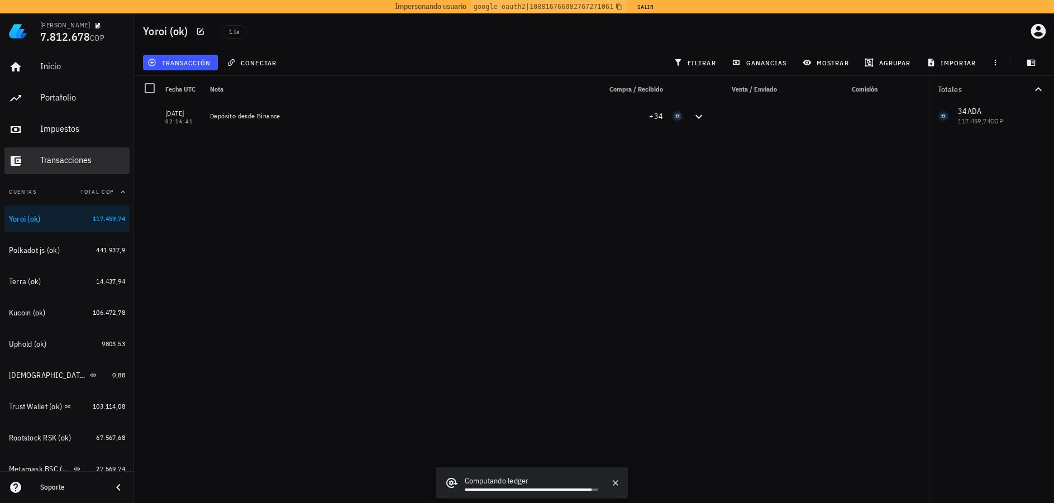
click at [78, 166] on div "Transacciones" at bounding box center [82, 160] width 85 height 25
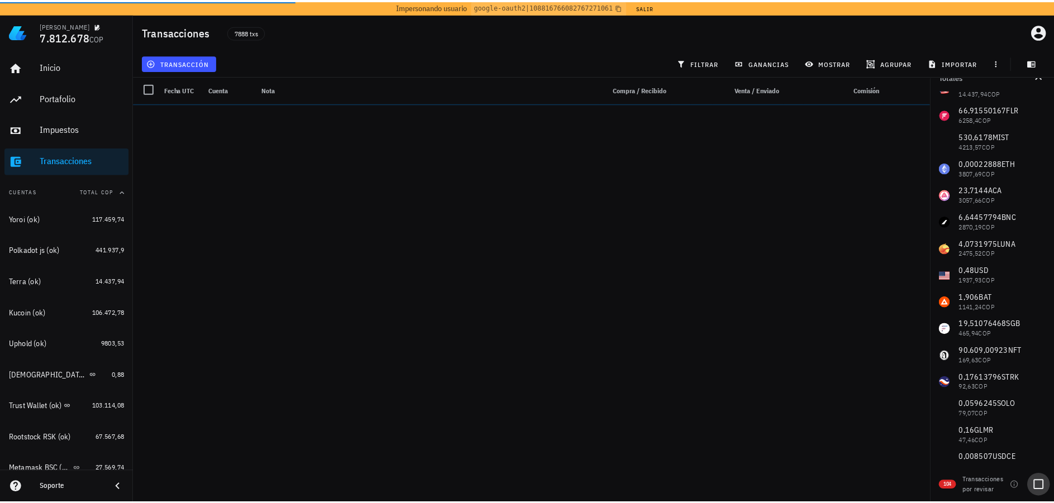
scroll to position [13, 0]
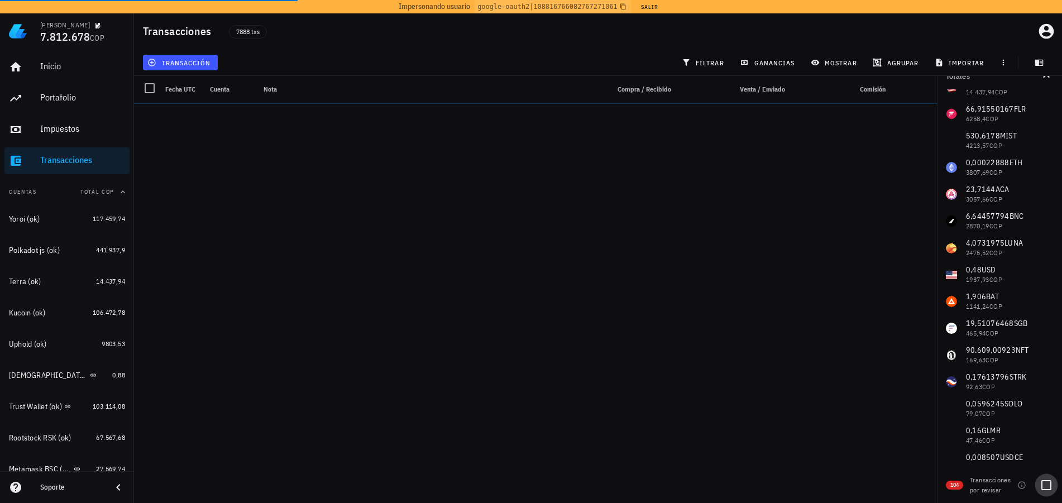
click at [1041, 487] on div at bounding box center [1046, 485] width 19 height 19
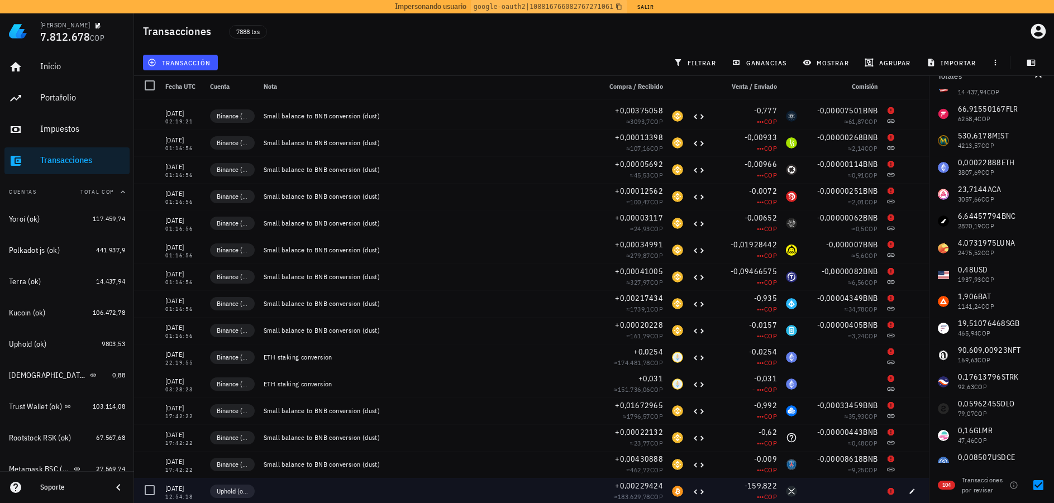
scroll to position [4, 0]
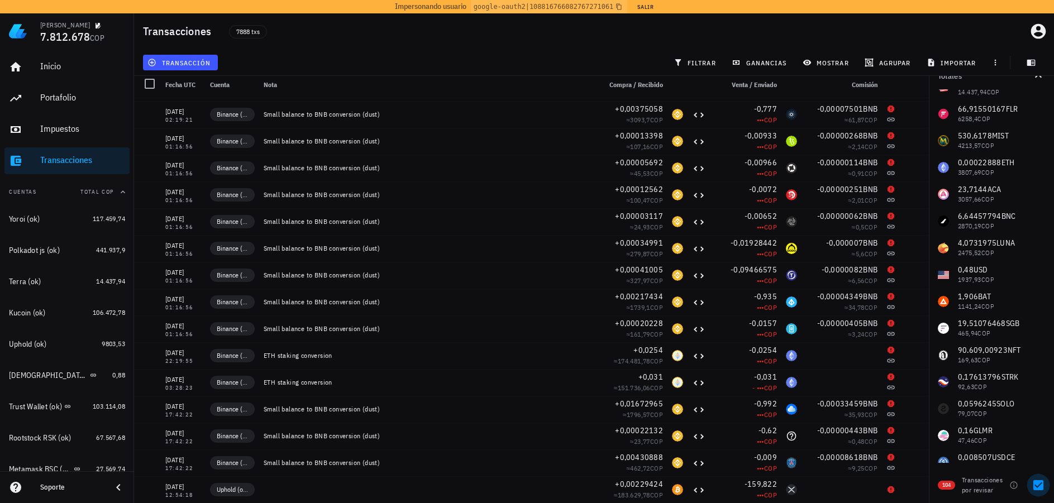
click at [1031, 488] on div at bounding box center [1038, 485] width 19 height 19
checkbox input "false"
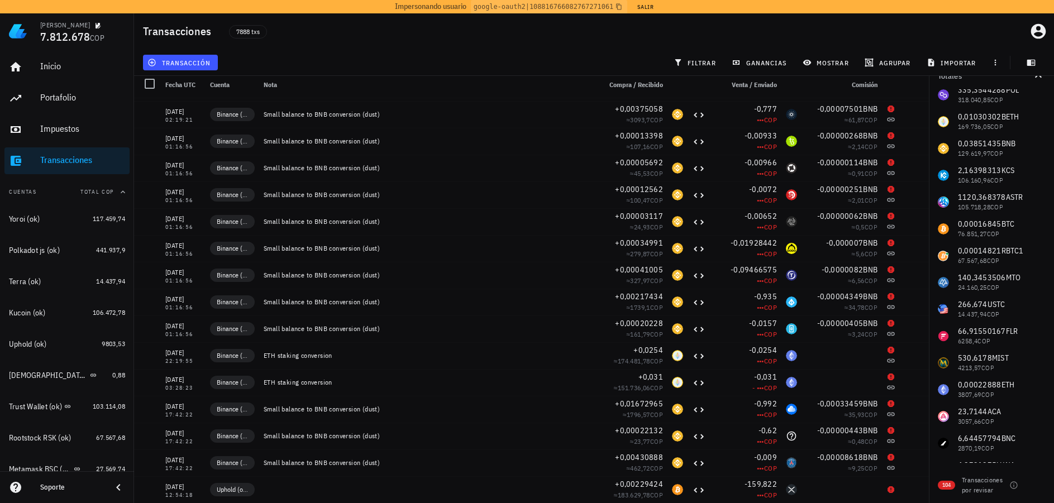
scroll to position [168, 0]
click at [694, 66] on span "filtrar" at bounding box center [696, 62] width 40 height 9
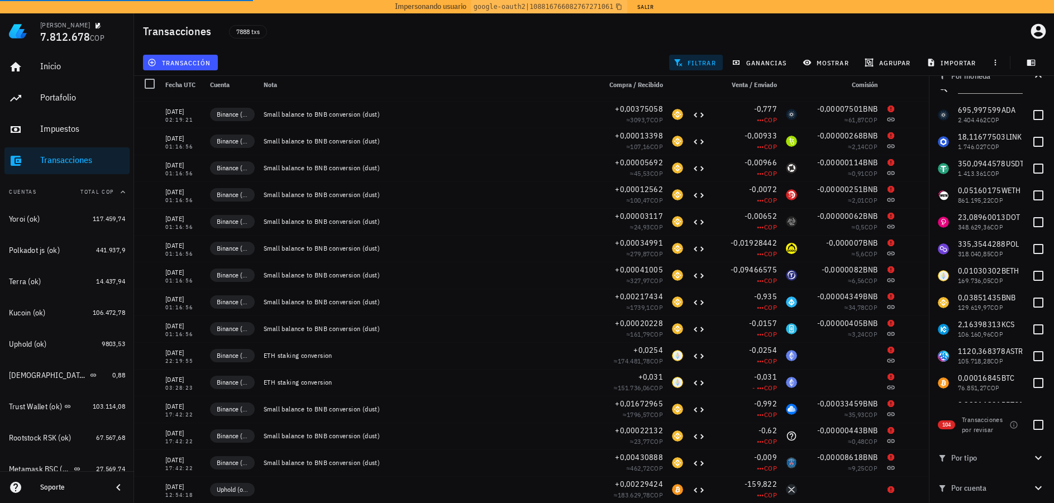
scroll to position [0, 0]
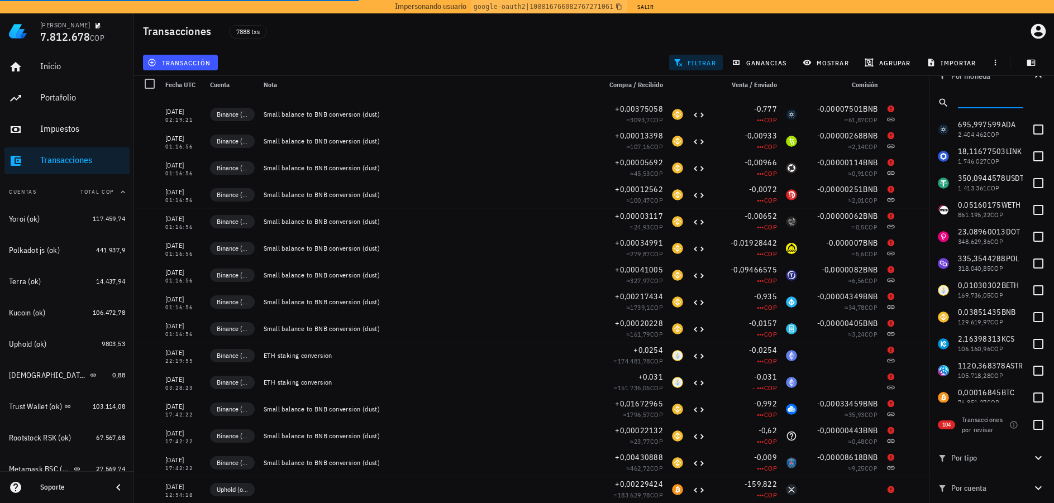
click at [983, 103] on input "text" at bounding box center [989, 100] width 63 height 15
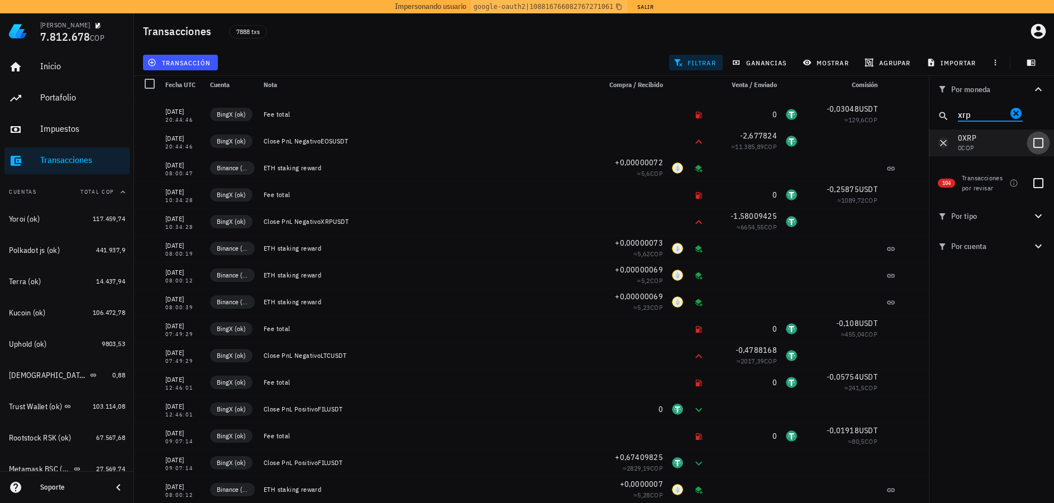
type input "xrp"
click at [1037, 144] on div at bounding box center [1038, 142] width 19 height 19
checkbox input "true"
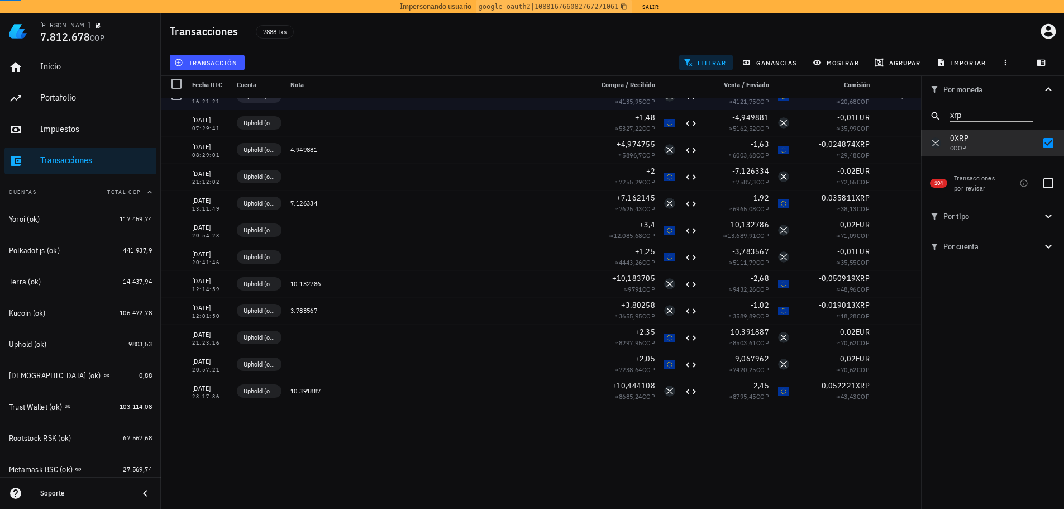
scroll to position [56, 0]
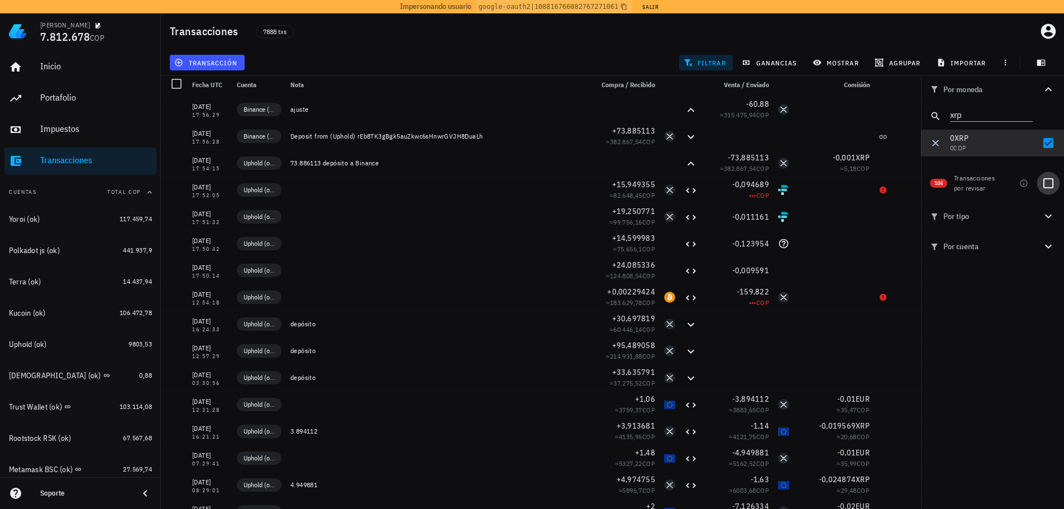
click at [1048, 189] on div at bounding box center [1048, 183] width 19 height 19
checkbox input "true"
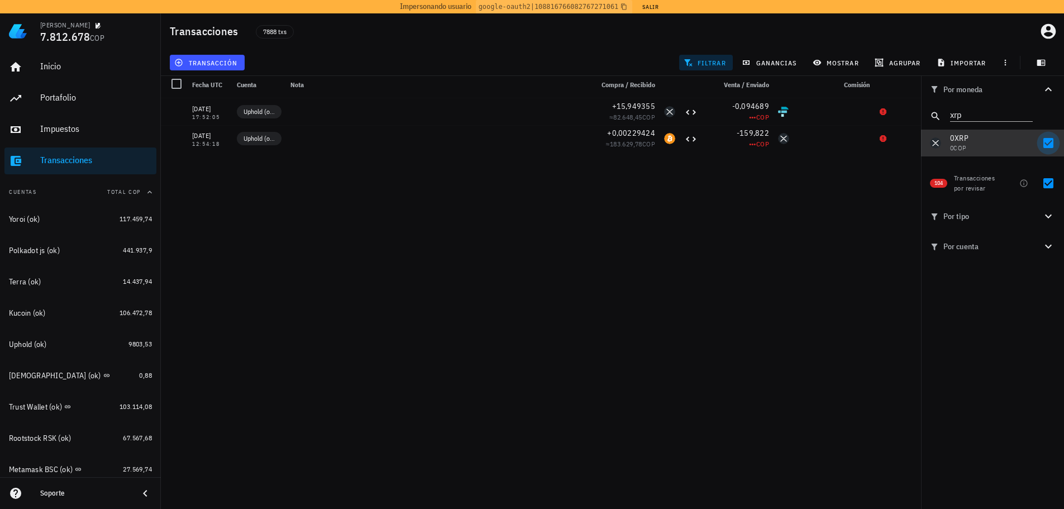
click at [1052, 145] on div at bounding box center [1048, 142] width 19 height 19
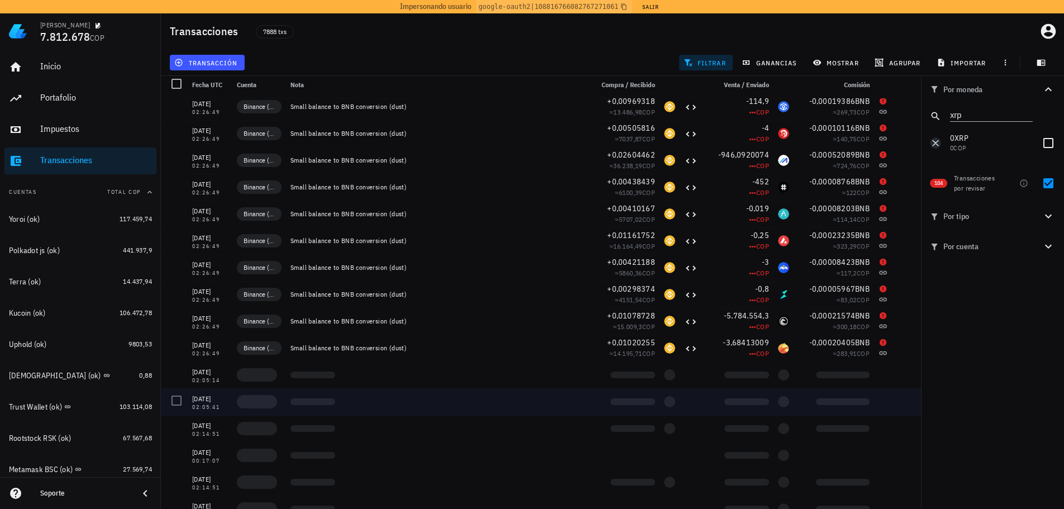
scroll to position [279, 0]
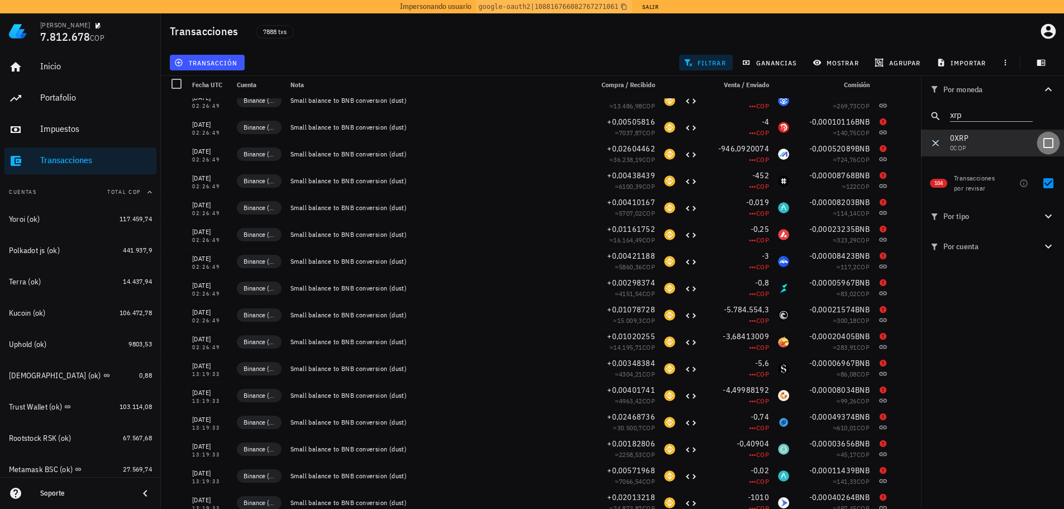
click at [1048, 143] on div at bounding box center [1048, 142] width 19 height 19
checkbox input "true"
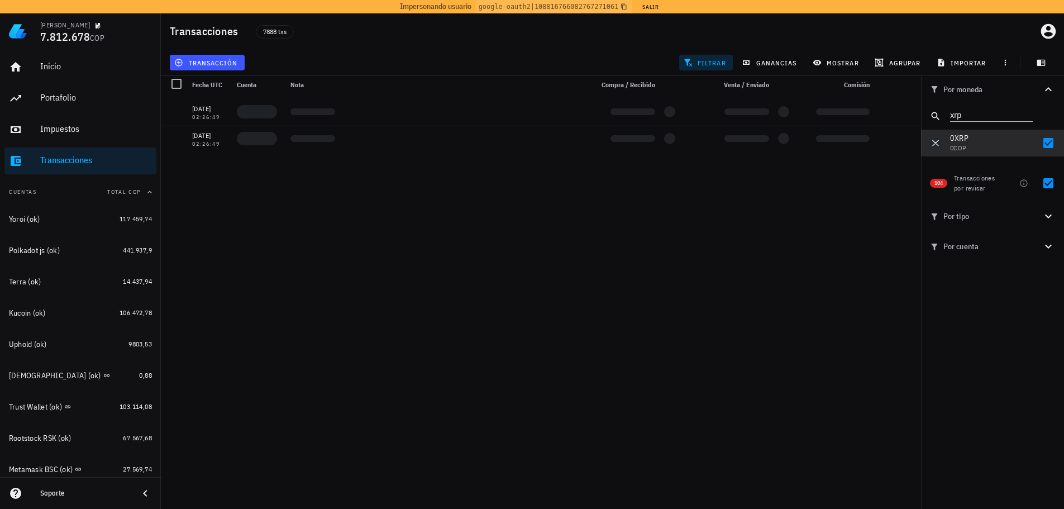
scroll to position [0, 0]
click at [1055, 184] on div at bounding box center [1048, 183] width 19 height 19
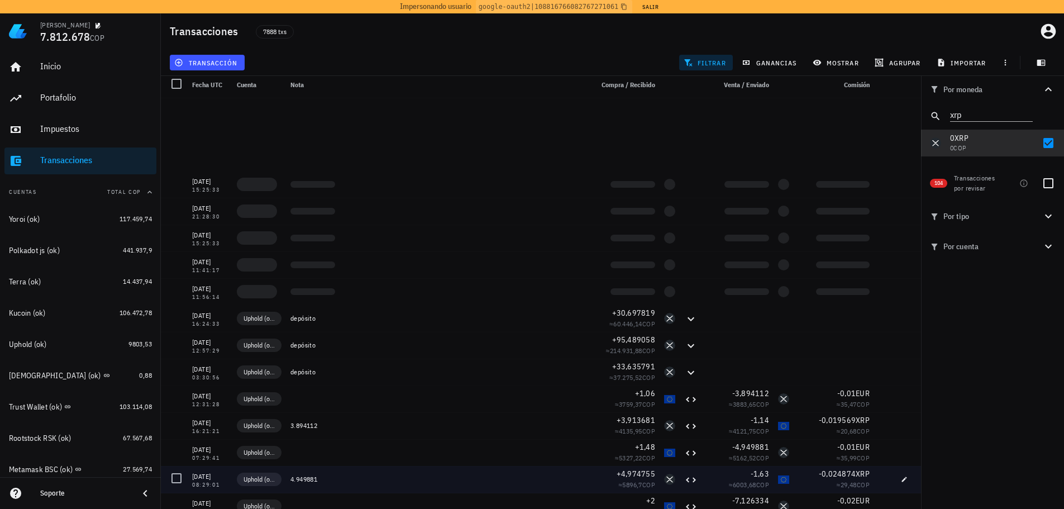
scroll to position [25, 0]
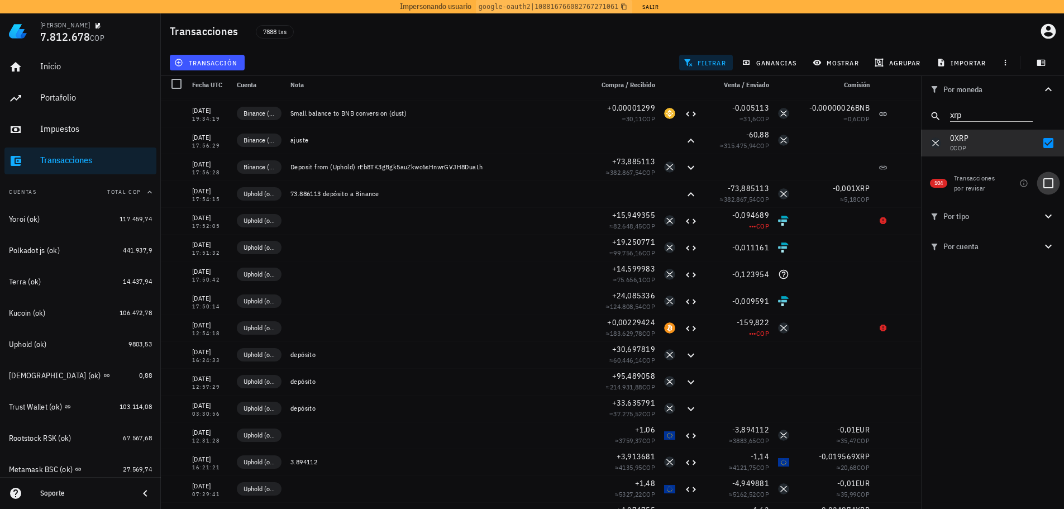
click at [1050, 183] on div at bounding box center [1048, 183] width 19 height 19
checkbox input "true"
click at [1042, 148] on div at bounding box center [1048, 142] width 19 height 19
checkbox input "false"
click at [1027, 116] on icon "Clear" at bounding box center [1025, 113] width 11 height 11
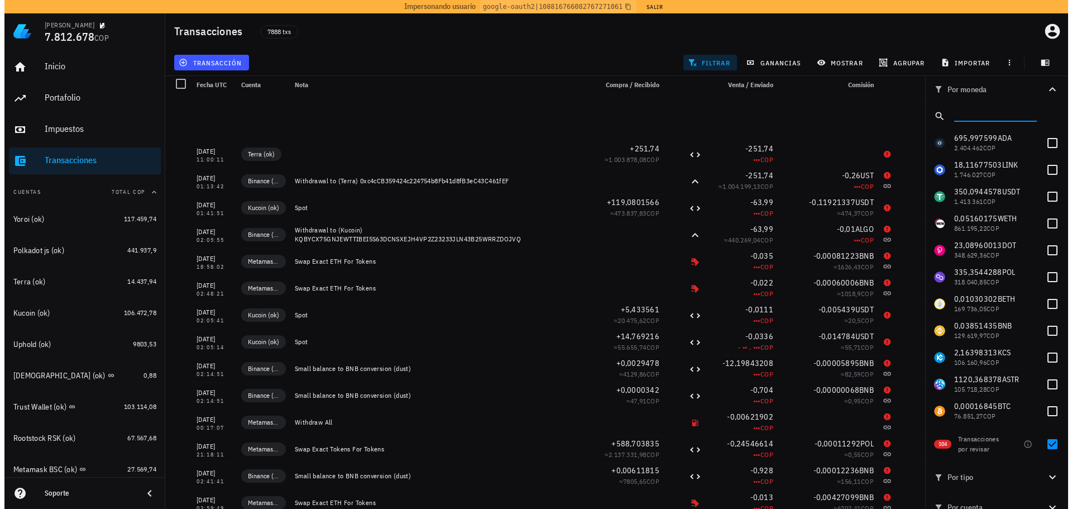
scroll to position [1142, 0]
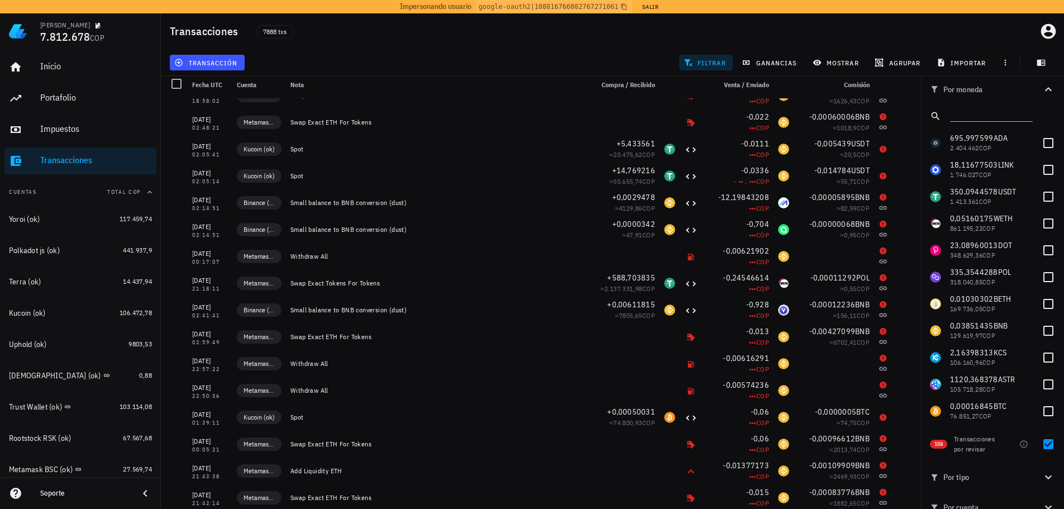
drag, startPoint x: 1048, startPoint y: 0, endPoint x: 842, endPoint y: 35, distance: 209.0
click at [842, 35] on div "Transacciones 7888 txs" at bounding box center [612, 31] width 903 height 36
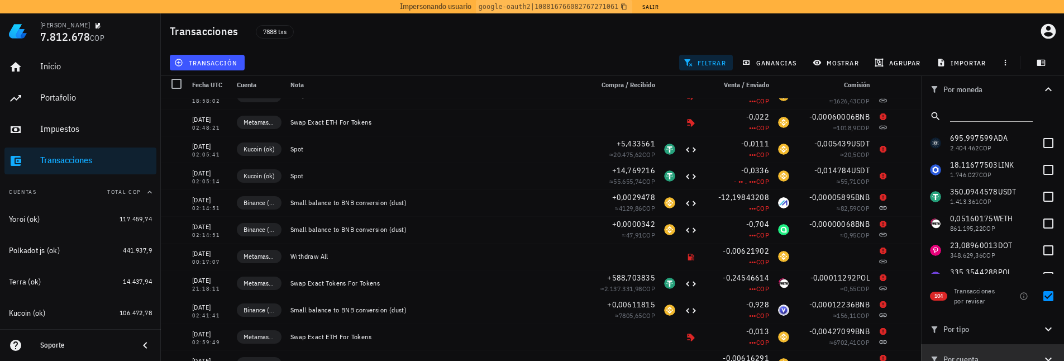
click at [1045, 359] on icon "button" at bounding box center [1048, 359] width 7 height 4
click at [997, 36] on div "Transacciones 7888 txs" at bounding box center [612, 31] width 903 height 36
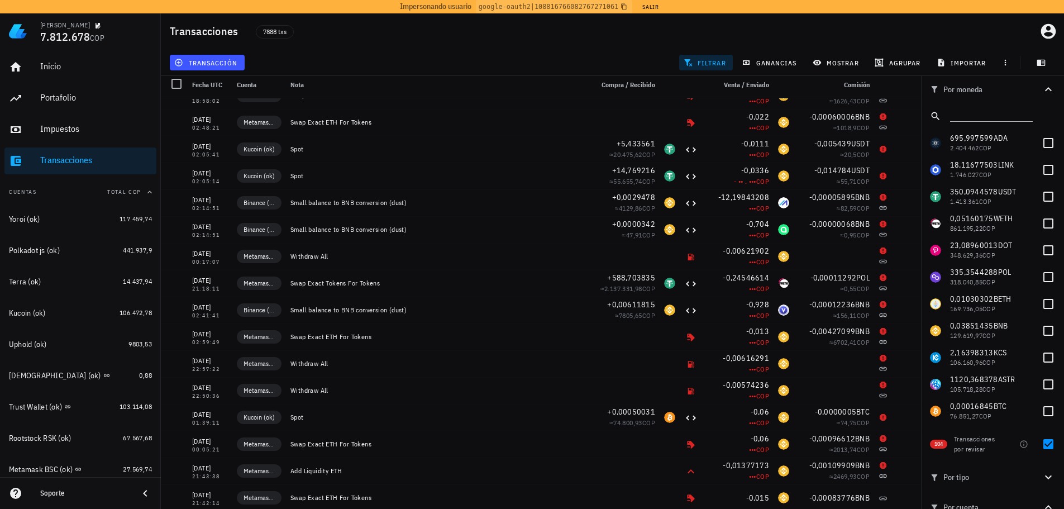
click at [602, 56] on div "transacción filtrar ganancias mostrar agrupar importar" at bounding box center [613, 62] width 890 height 27
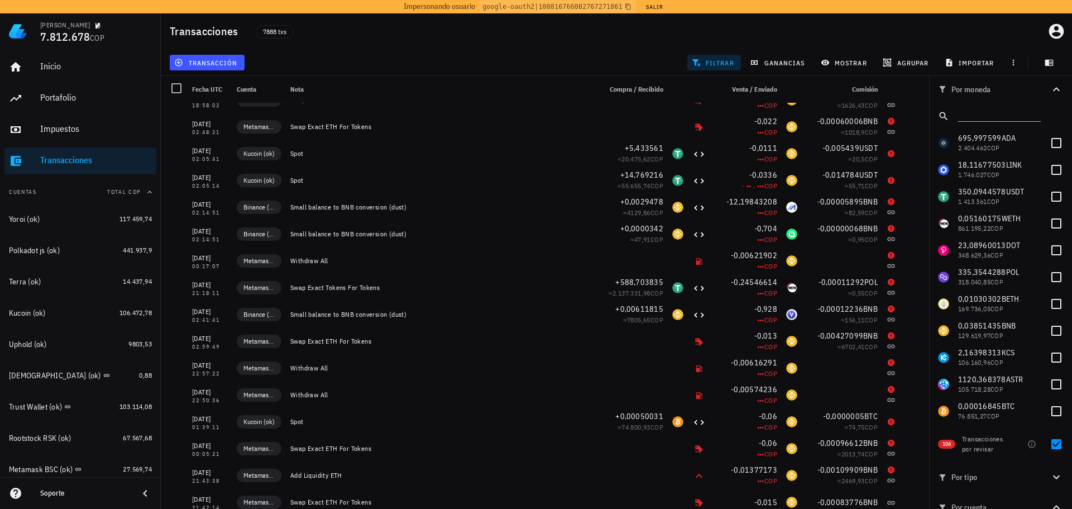
scroll to position [263, 0]
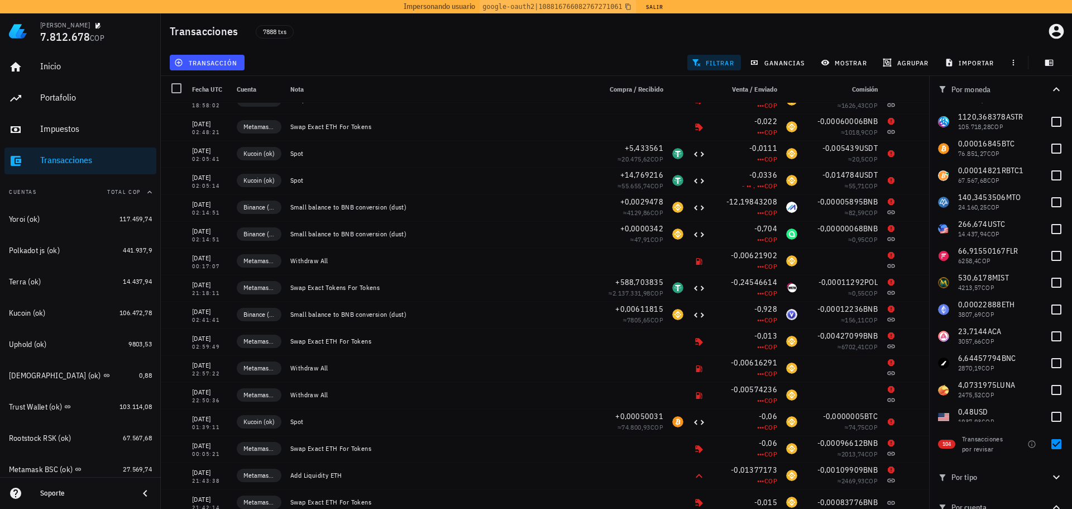
click at [697, 42] on div "Transacciones 7888 txs" at bounding box center [617, 31] width 912 height 36
click at [75, 126] on div "Impuestos" at bounding box center [96, 128] width 112 height 11
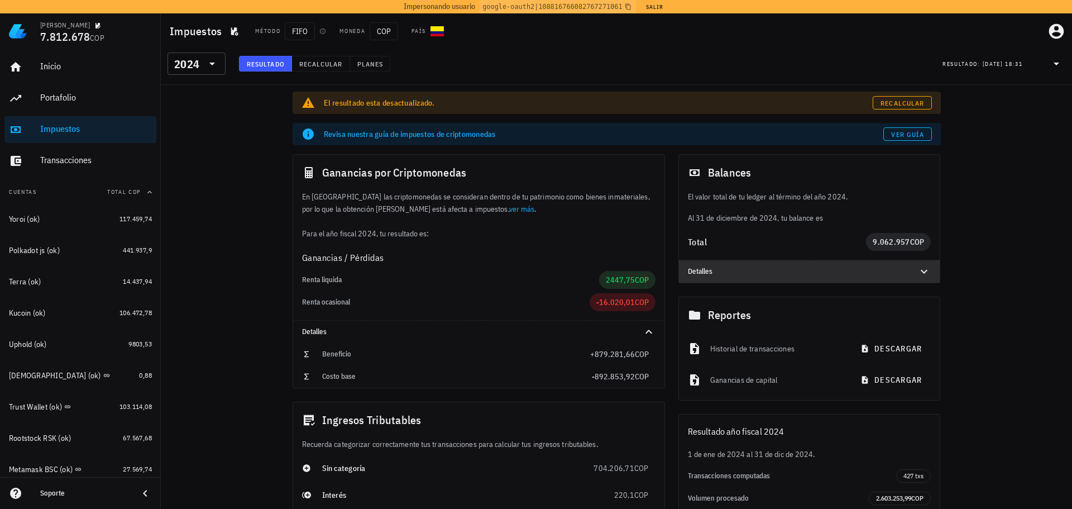
click at [914, 276] on div at bounding box center [917, 271] width 27 height 13
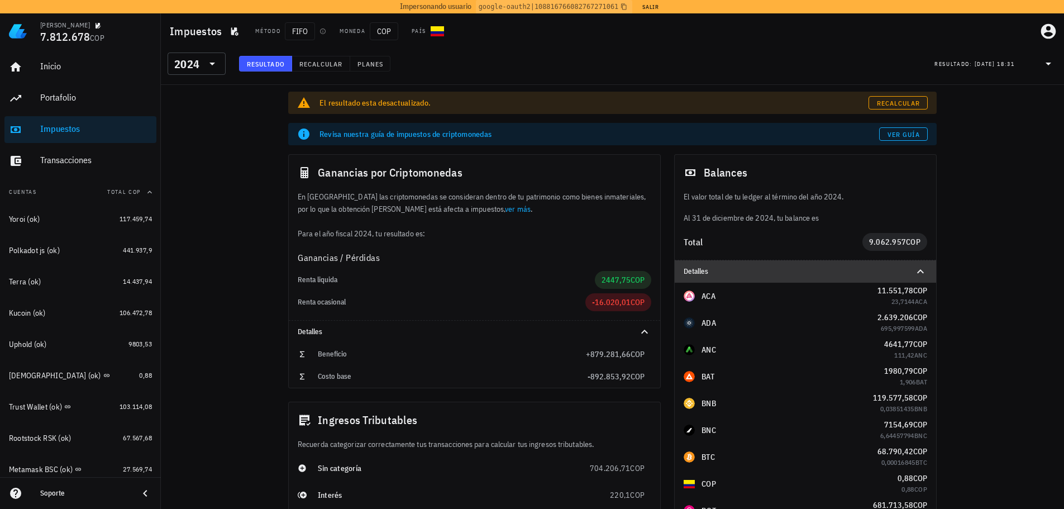
click at [907, 268] on div at bounding box center [913, 271] width 27 height 13
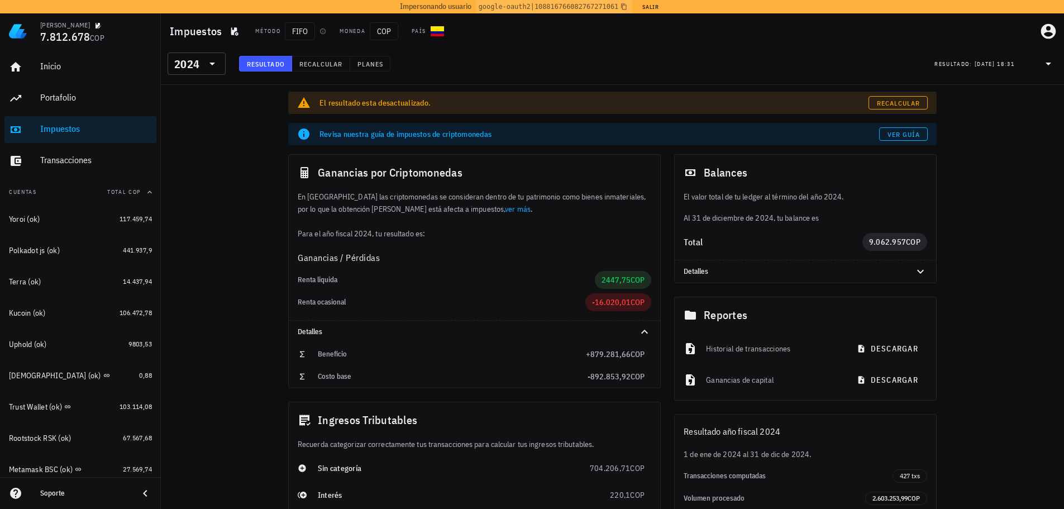
click at [963, 284] on div "El resultado esta desactualizado. Recalcular Revisa nuestra guía de impuestos d…" at bounding box center [612, 363] width 903 height 557
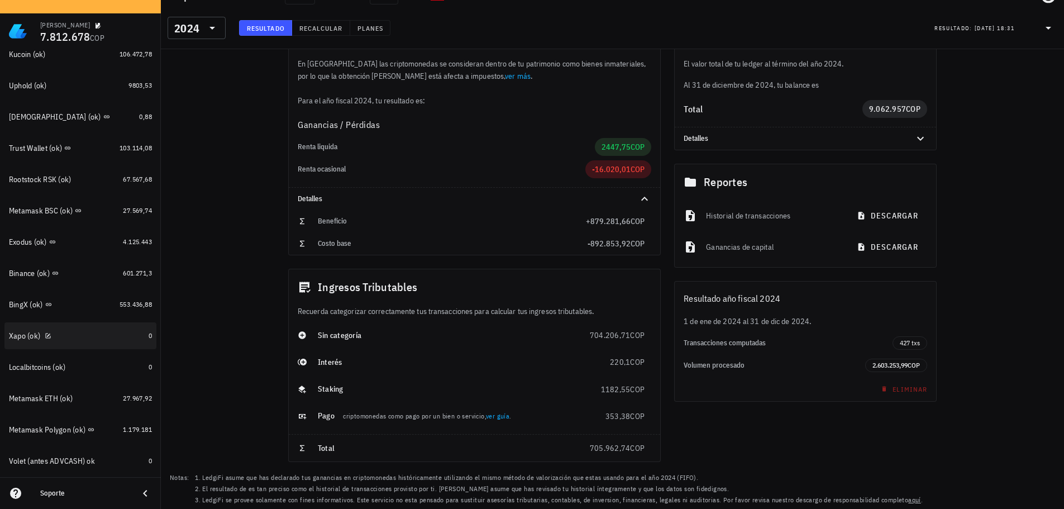
scroll to position [256, 0]
click at [25, 308] on div "BingX (ok)" at bounding box center [26, 307] width 34 height 9
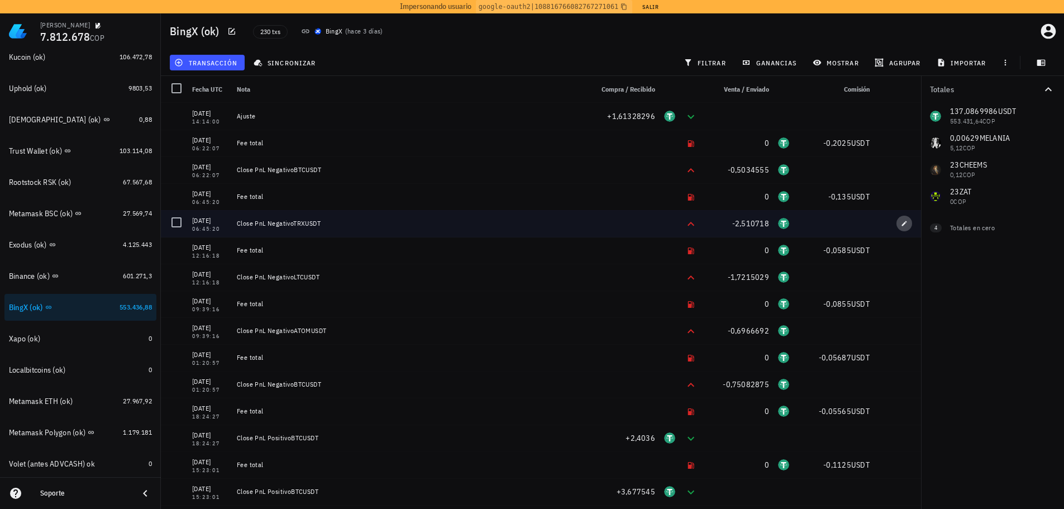
click at [896, 225] on span "button" at bounding box center [904, 223] width 16 height 7
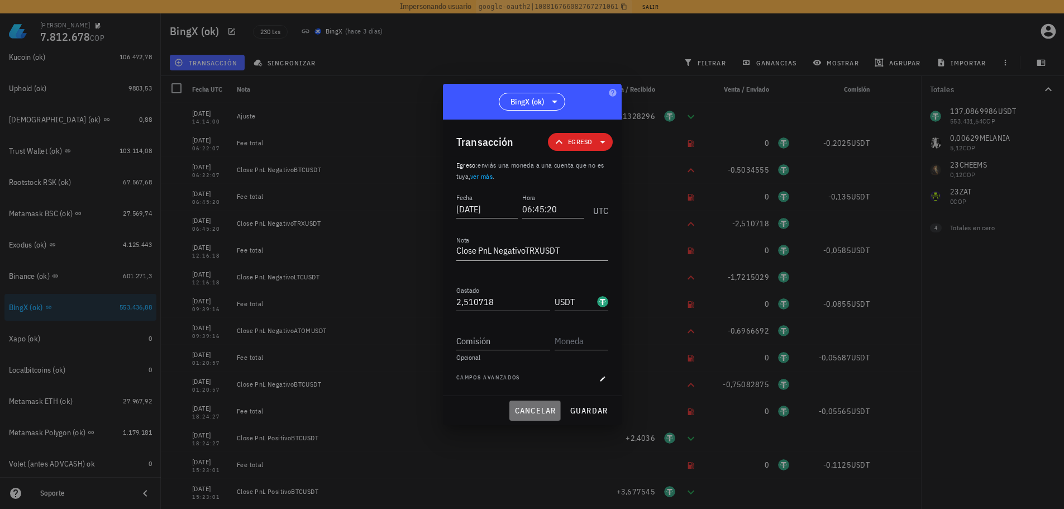
click at [531, 409] on span "cancelar" at bounding box center [535, 411] width 42 height 10
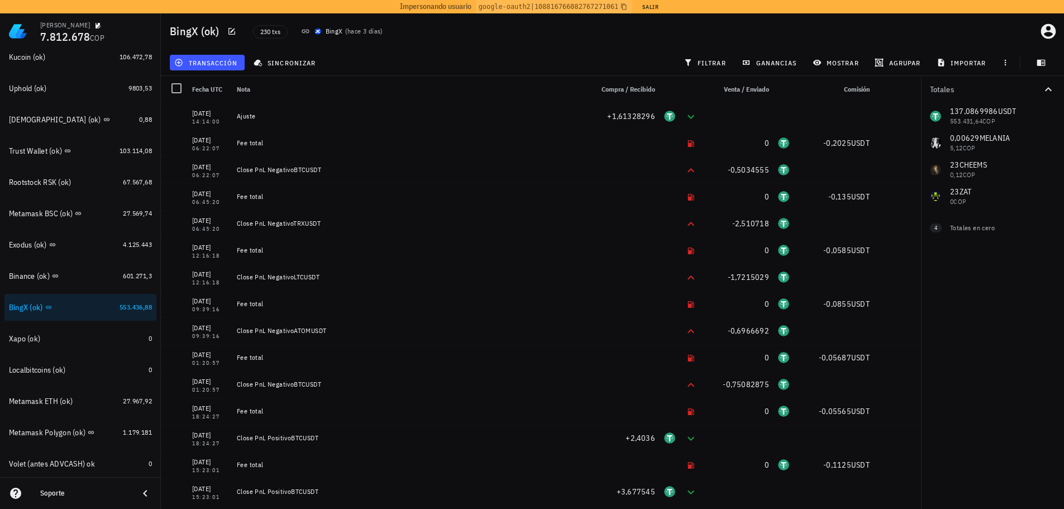
click at [367, 51] on div "transacción sincronizar filtrar ganancias mostrar agrupar importar" at bounding box center [613, 62] width 890 height 27
click at [652, 8] on button "Salir" at bounding box center [650, 6] width 27 height 11
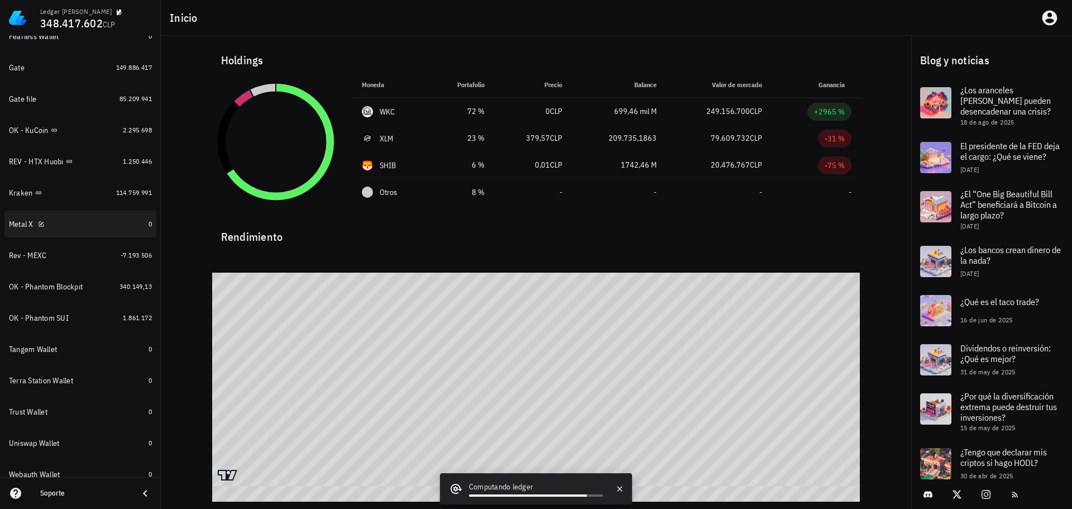
scroll to position [391, 0]
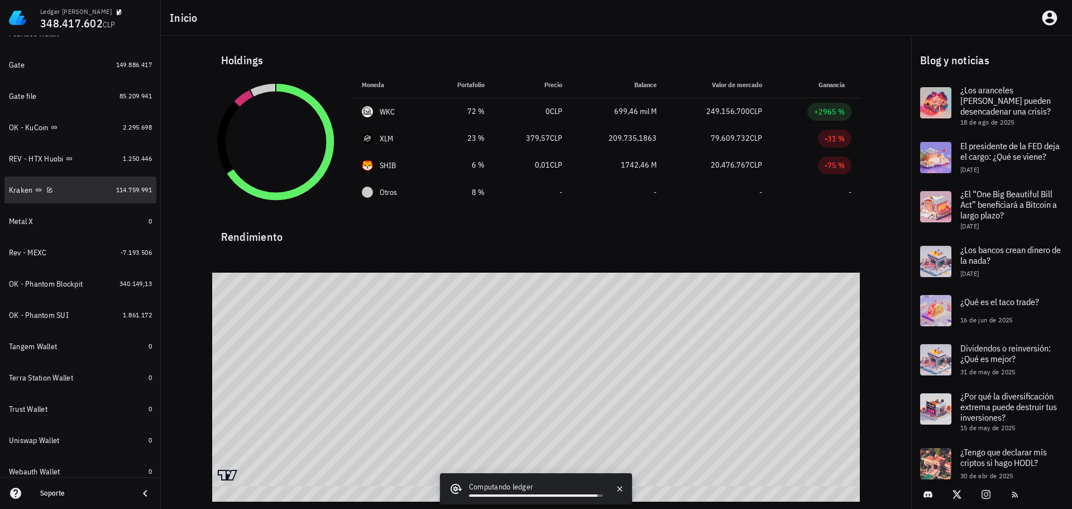
click at [72, 195] on div "Kraken" at bounding box center [60, 190] width 103 height 24
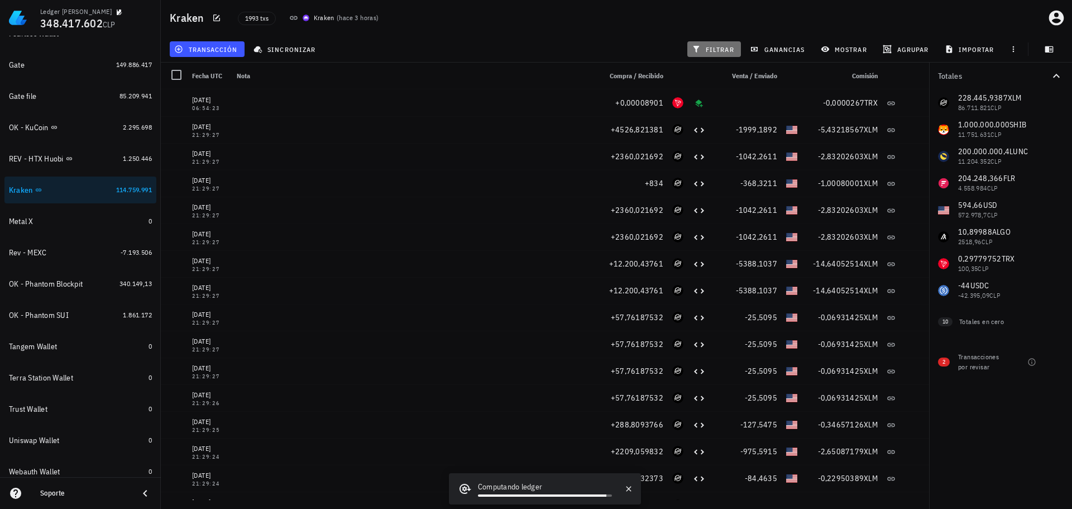
click at [729, 49] on span "filtrar" at bounding box center [714, 49] width 40 height 9
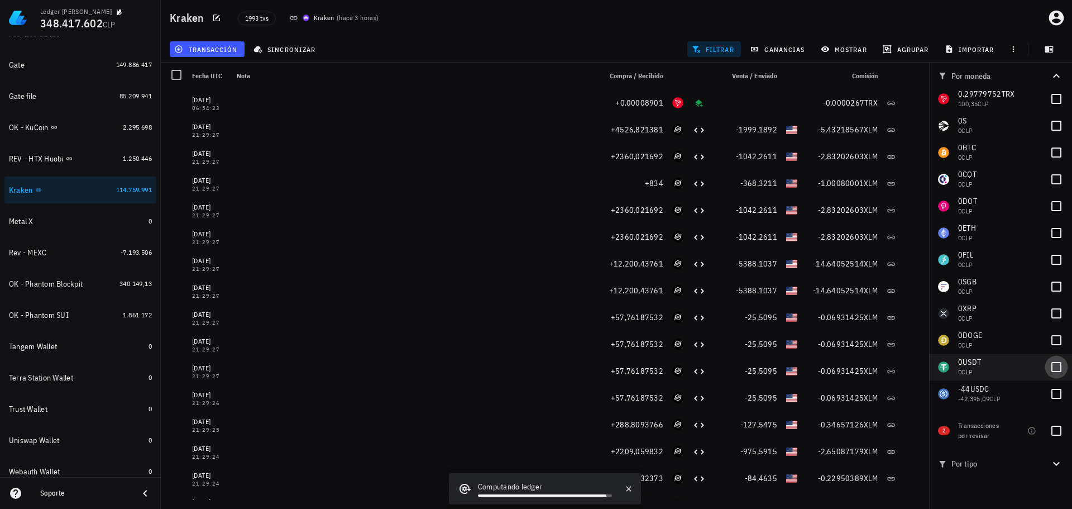
scroll to position [168, 0]
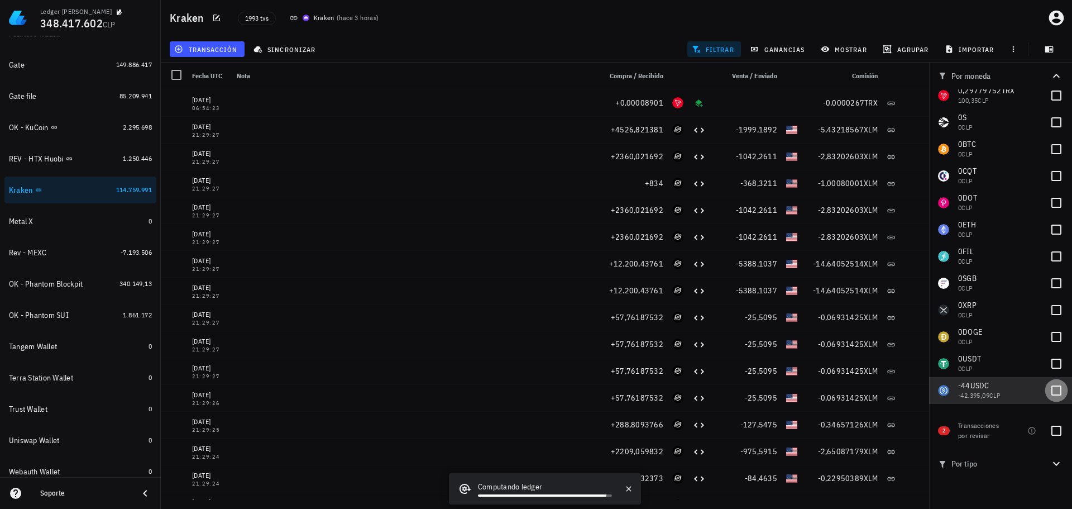
click at [1055, 390] on div at bounding box center [1056, 390] width 19 height 19
checkbox input "true"
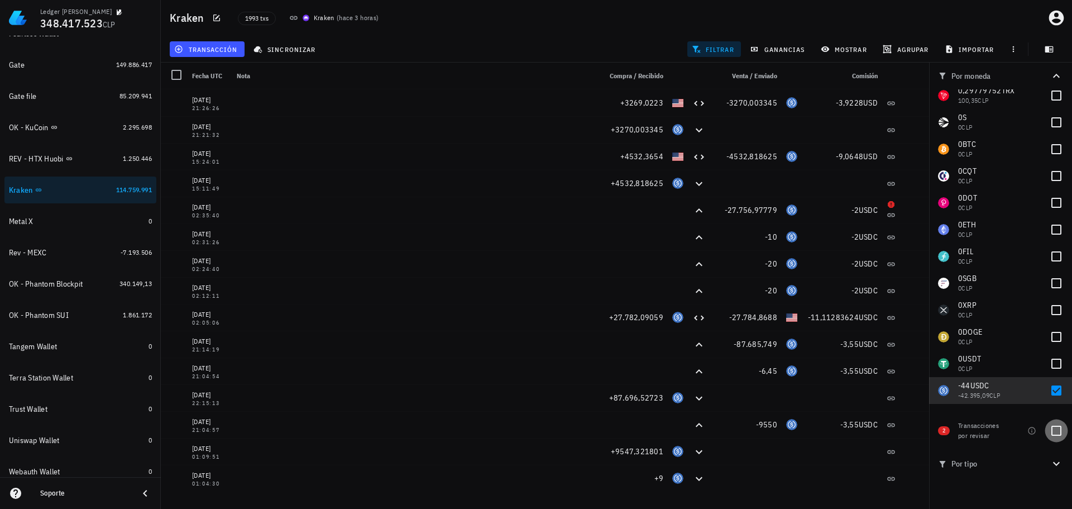
click at [1056, 428] on div at bounding box center [1056, 430] width 19 height 19
checkbox input "true"
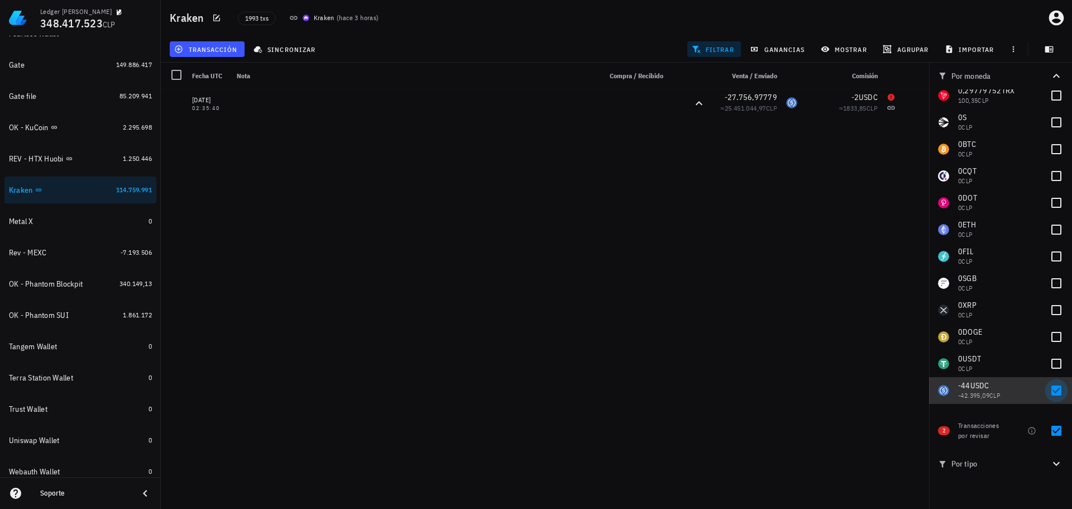
click at [1055, 382] on div at bounding box center [1056, 390] width 19 height 19
checkbox input "false"
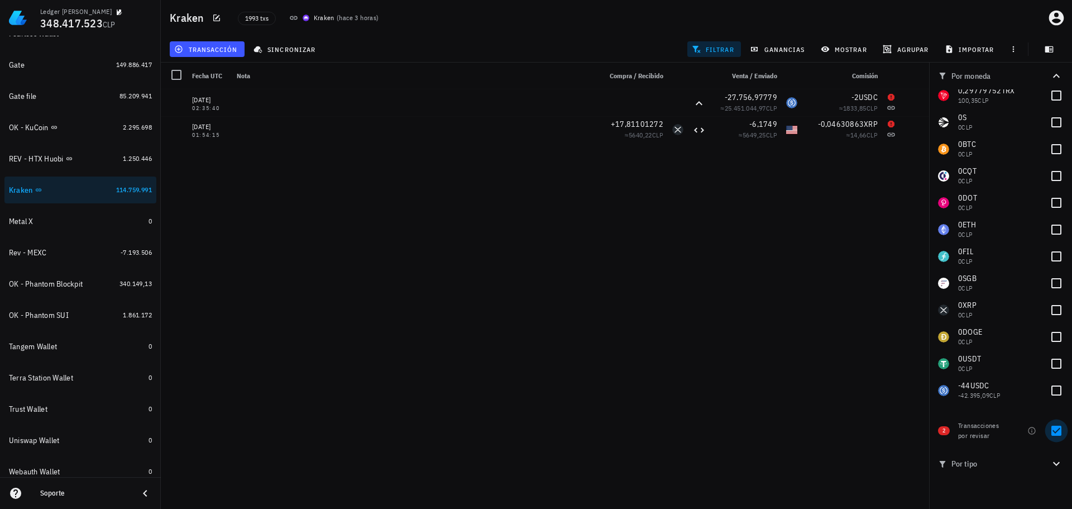
click at [1058, 422] on div at bounding box center [1056, 430] width 19 height 19
checkbox input "false"
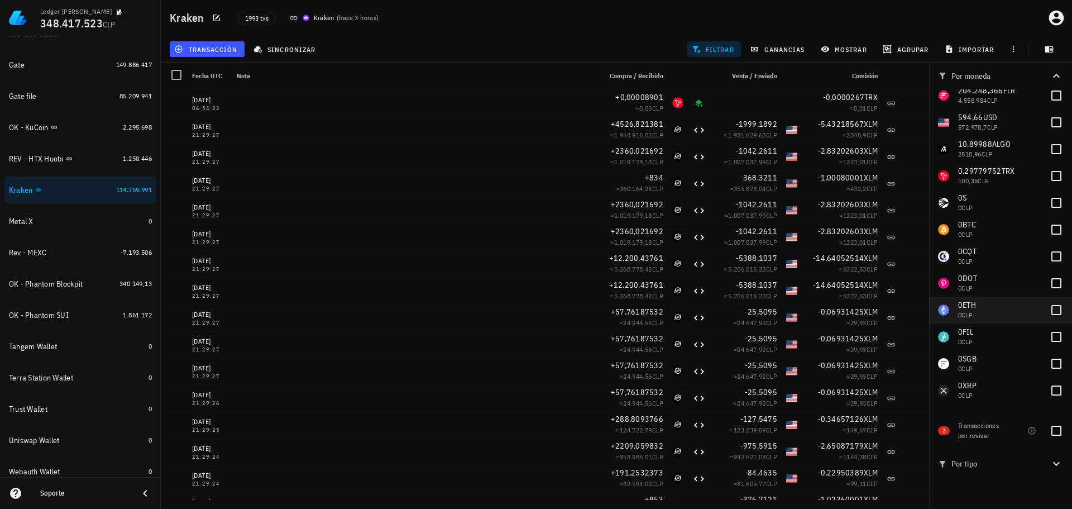
scroll to position [0, 0]
